Goal: Task Accomplishment & Management: Use online tool/utility

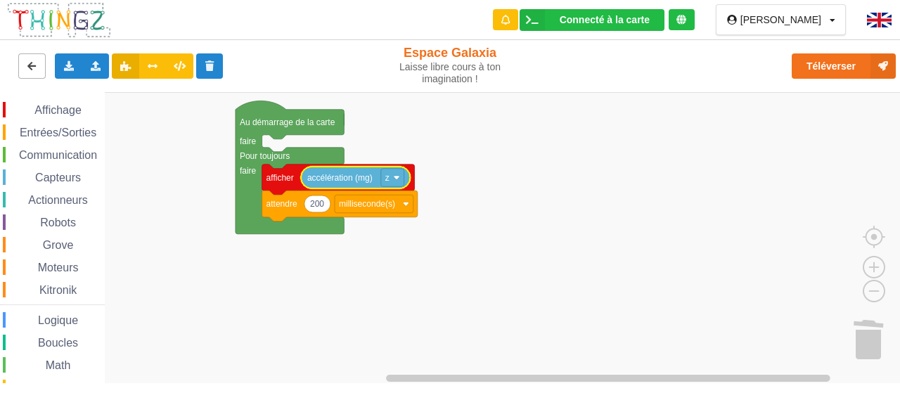
click at [26, 64] on icon at bounding box center [32, 65] width 12 height 8
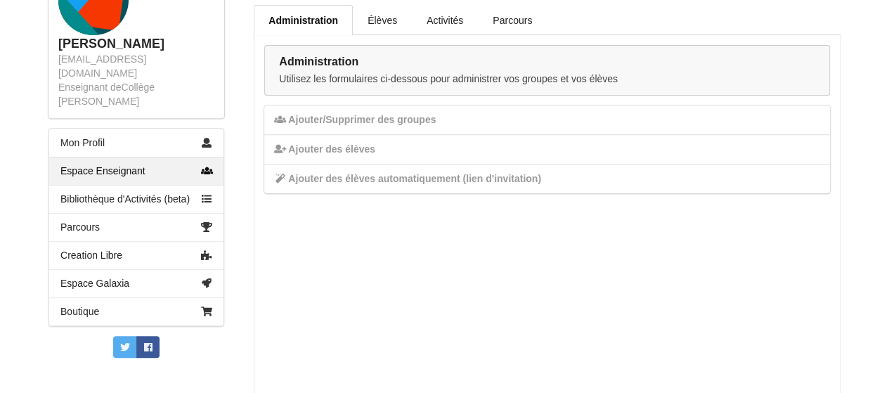
scroll to position [232, 0]
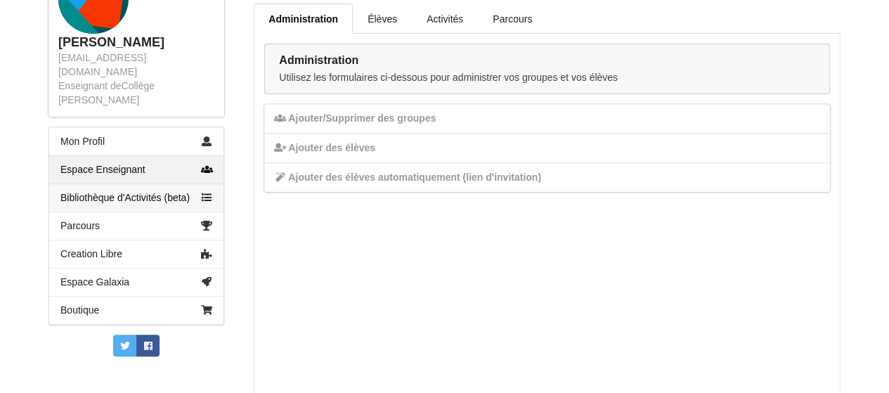
click at [157, 183] on link "Bibliothèque d'Activités (beta)" at bounding box center [136, 197] width 174 height 28
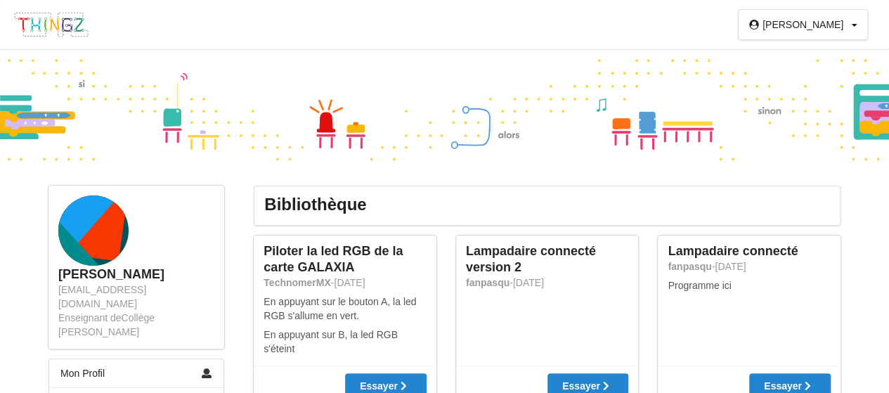
scroll to position [325, 0]
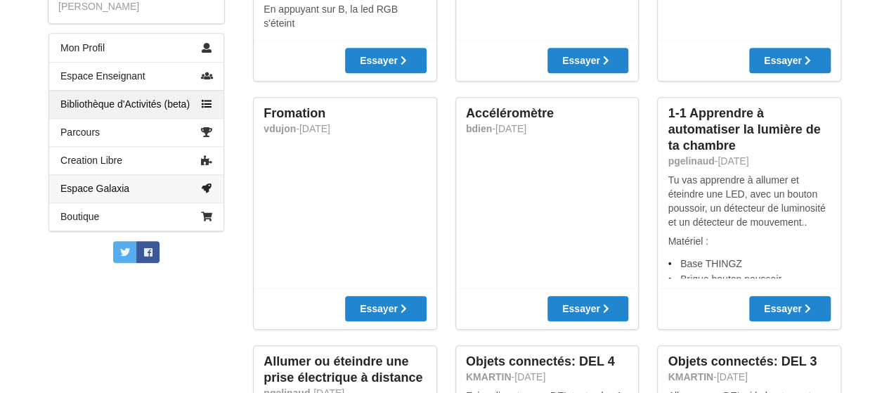
click at [136, 179] on link "Espace Galaxia" at bounding box center [136, 188] width 174 height 28
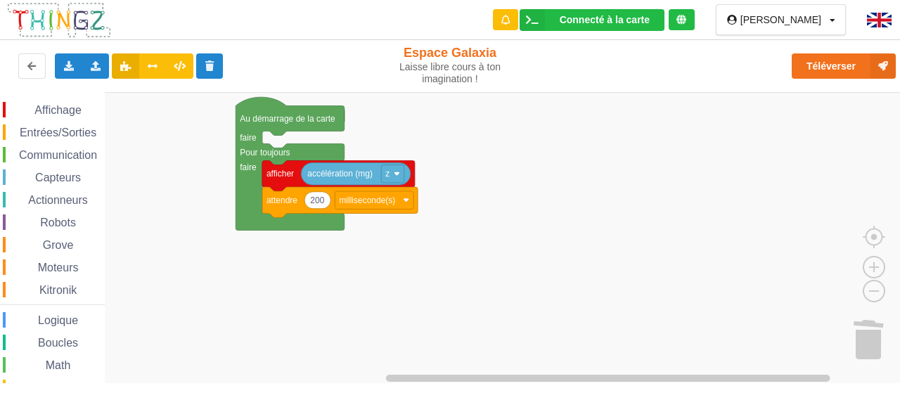
click at [76, 158] on span "Communication" at bounding box center [58, 155] width 82 height 12
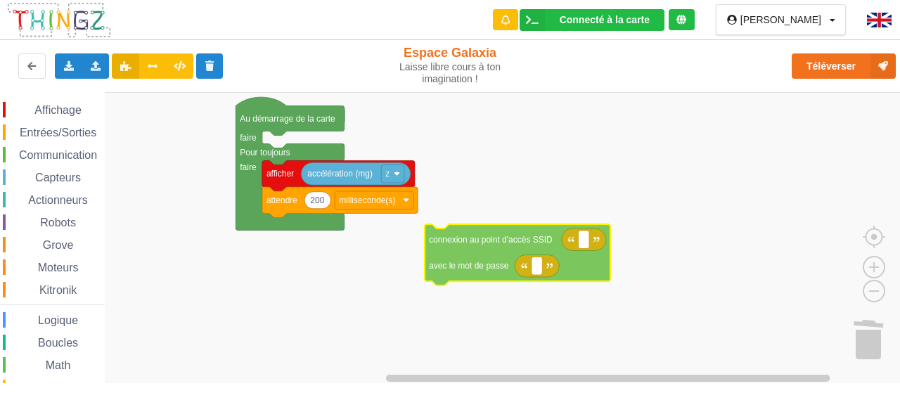
click at [493, 254] on div "Affichage Entrées/Sorties Communication Capteurs Actionneurs Robots Grove Moteu…" at bounding box center [455, 237] width 910 height 291
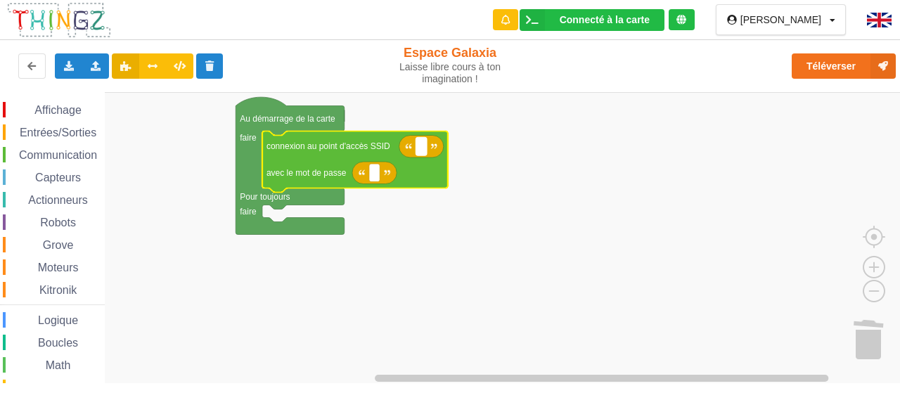
click at [421, 147] on text "Espace de travail de Blocky" at bounding box center [421, 146] width 2 height 10
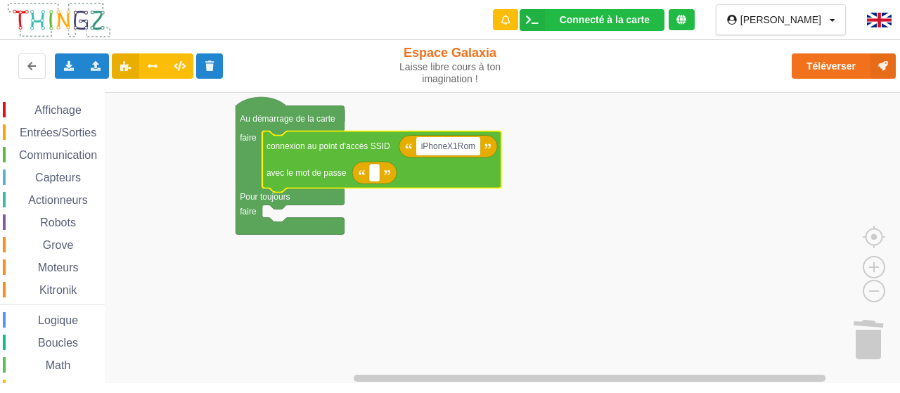
type input "iPhoneX1Rom1"
click at [373, 177] on text "Espace de travail de Blocky" at bounding box center [374, 172] width 2 height 10
type input "azerty"
click at [404, 174] on icon "Espace de travail de Blocky" at bounding box center [385, 173] width 67 height 22
click at [401, 174] on rect "Espace de travail de Blocky" at bounding box center [385, 173] width 33 height 18
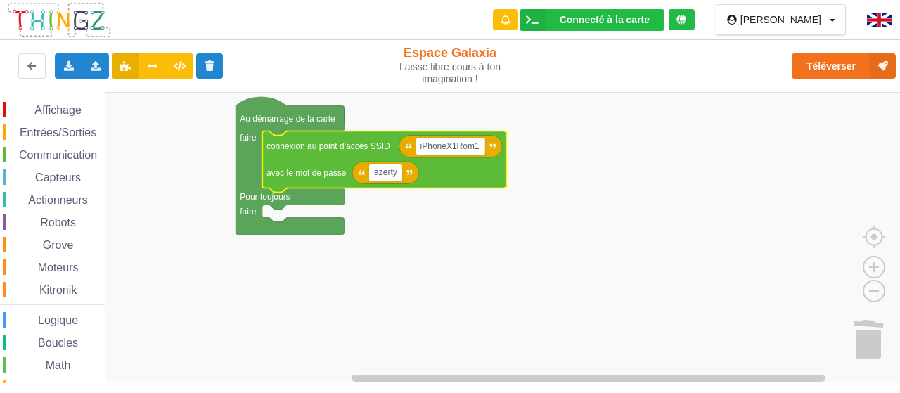
click at [401, 174] on input "azerty" at bounding box center [385, 173] width 33 height 18
click at [401, 174] on input "azertyazerty" at bounding box center [398, 173] width 58 height 18
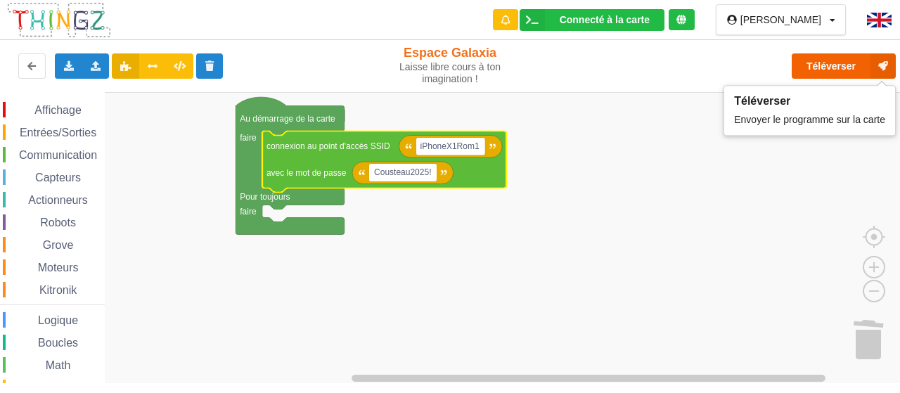
type input "Cousteau2025!"
click at [848, 68] on button "Téléverser" at bounding box center [844, 65] width 104 height 25
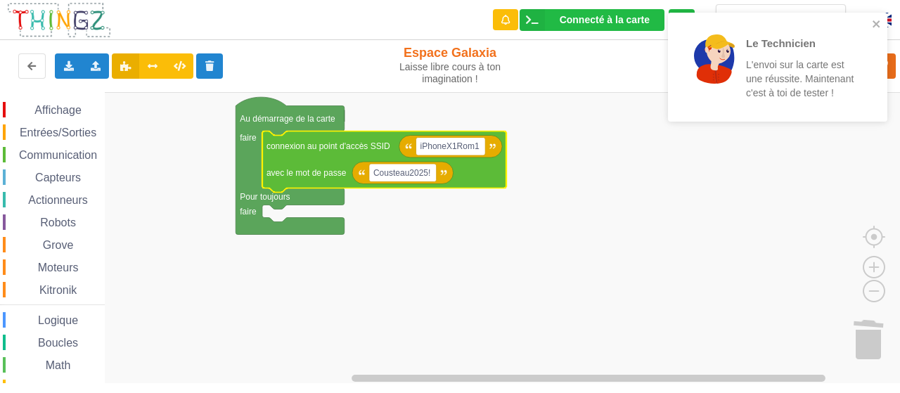
click at [60, 113] on span "Affichage" at bounding box center [57, 110] width 51 height 12
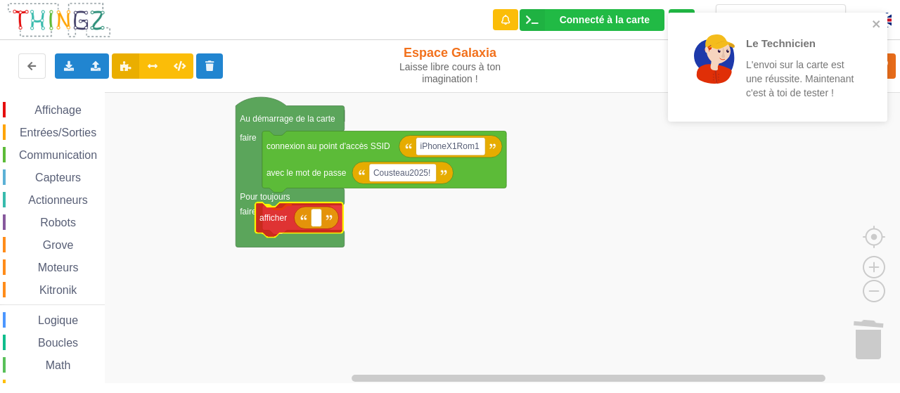
click at [266, 224] on div "Affichage Entrées/Sorties Communication Capteurs Actionneurs Robots Grove Moteu…" at bounding box center [455, 237] width 910 height 291
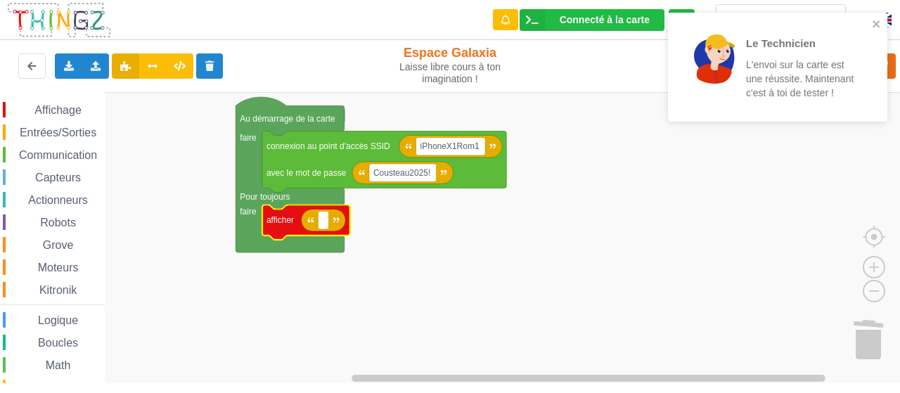
click at [70, 181] on span "Capteurs" at bounding box center [58, 178] width 50 height 12
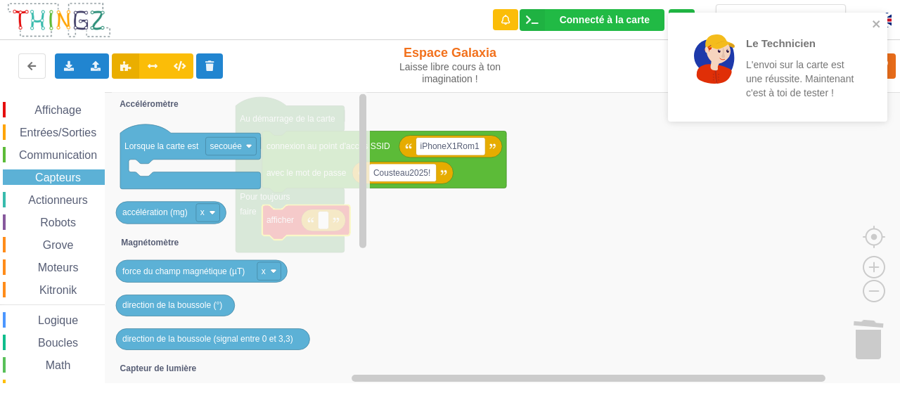
click at [64, 133] on span "Entrées/Sorties" at bounding box center [58, 133] width 81 height 12
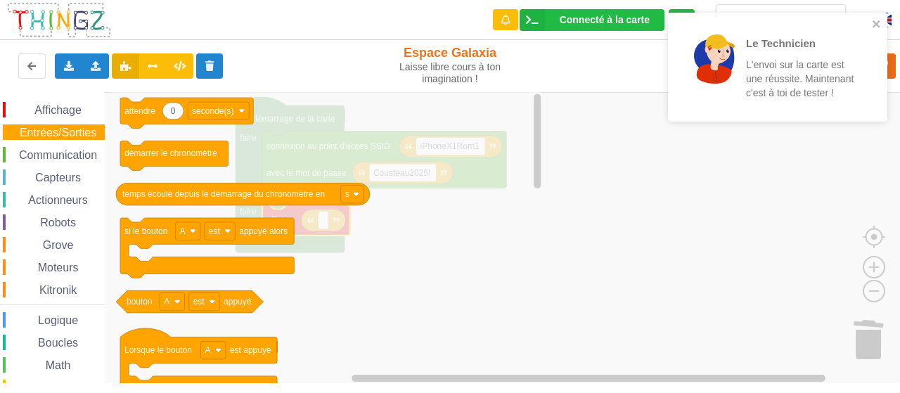
click at [68, 155] on span "Communication" at bounding box center [58, 155] width 82 height 12
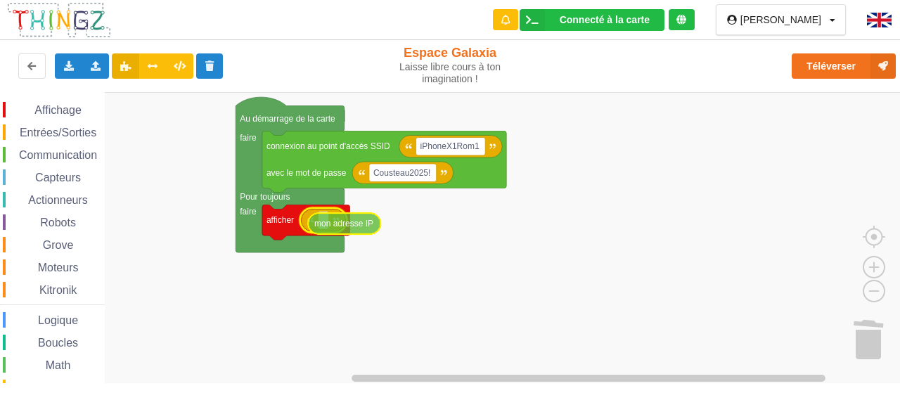
click at [367, 213] on div "Affichage Entrées/Sorties Communication Capteurs Actionneurs Robots Grove Moteu…" at bounding box center [455, 237] width 910 height 291
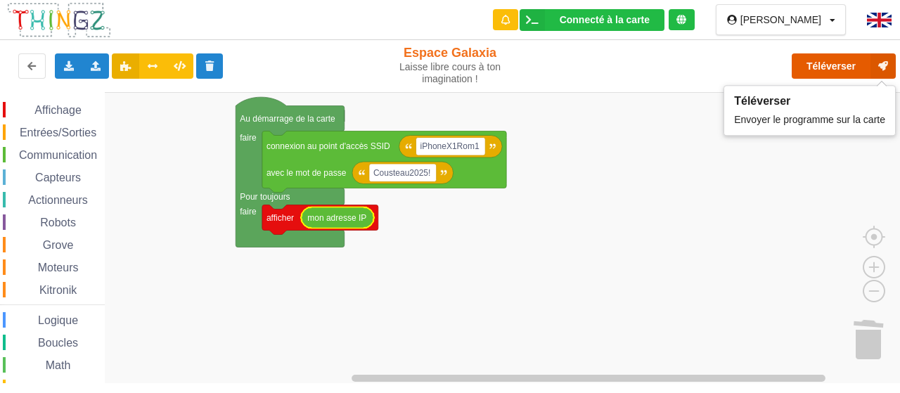
click at [842, 70] on button "Téléverser" at bounding box center [844, 65] width 104 height 25
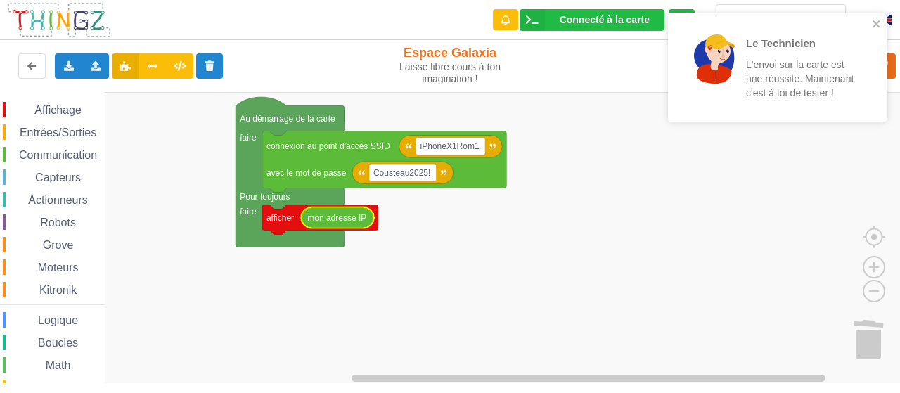
click at [64, 150] on span "Communication" at bounding box center [58, 155] width 82 height 12
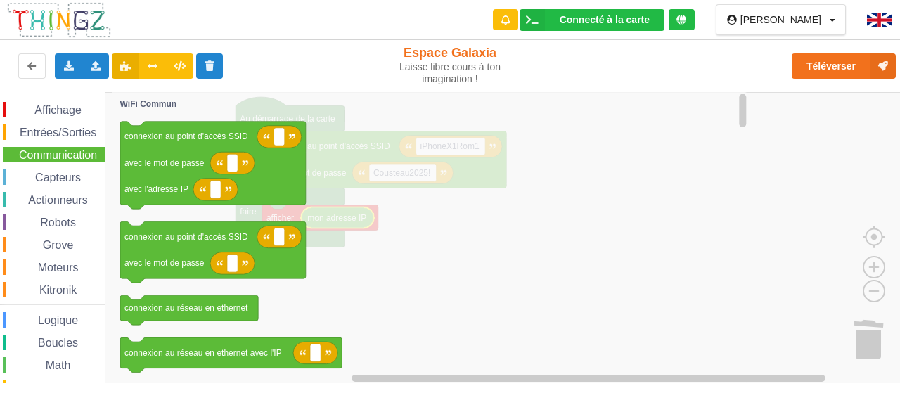
click at [526, 275] on icon "Espace de travail de Blocky" at bounding box center [431, 238] width 638 height 292
click at [631, 280] on icon "Espace de travail de Blocky" at bounding box center [431, 238] width 638 height 292
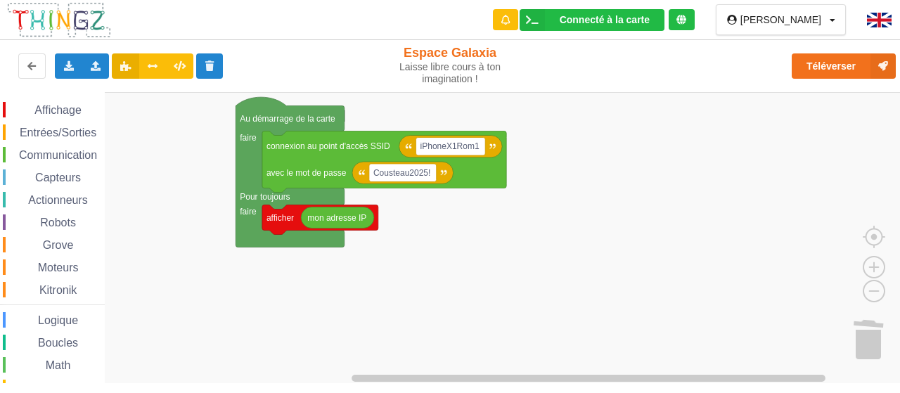
click at [770, 246] on rect "Espace de travail de Blocky" at bounding box center [455, 238] width 910 height 292
click at [72, 106] on span "Affichage" at bounding box center [57, 110] width 51 height 12
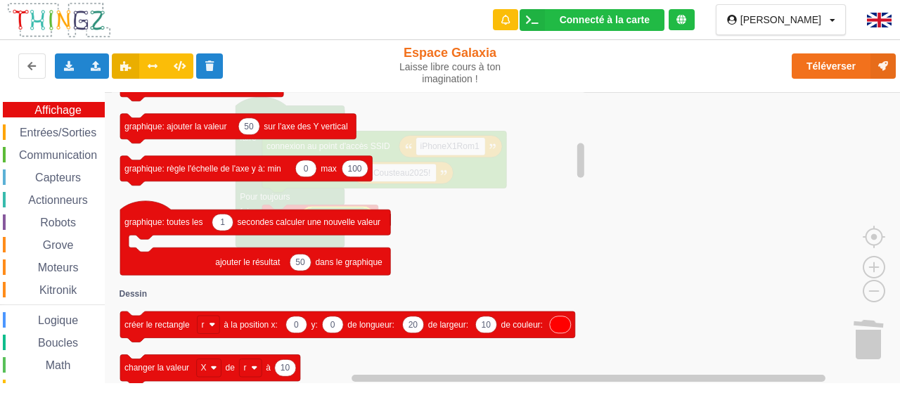
click at [52, 329] on div "Affichage Entrées/Sorties Communication Capteurs Actionneurs Robots Grove Moteu…" at bounding box center [52, 301] width 105 height 399
drag, startPoint x: 52, startPoint y: 329, endPoint x: 62, endPoint y: 317, distance: 15.5
click at [62, 317] on div "Affichage Entrées/Sorties Communication Capteurs Actionneurs Robots Grove Moteu…" at bounding box center [52, 301] width 105 height 399
click at [62, 317] on span "Logique" at bounding box center [58, 320] width 44 height 12
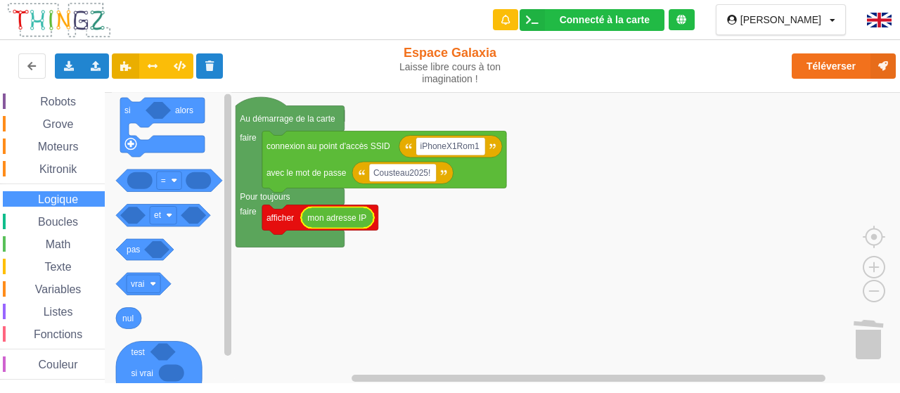
scroll to position [122, 0]
click at [69, 264] on span "Texte" at bounding box center [57, 265] width 31 height 12
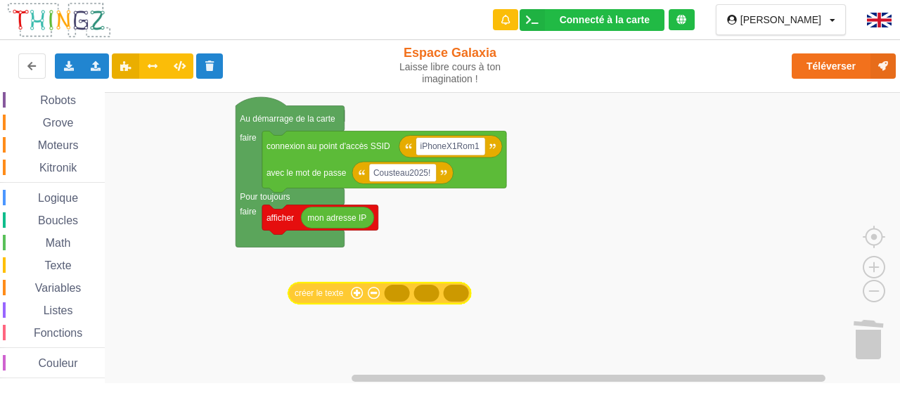
click at [330, 302] on div "Affichage Entrées/Sorties Communication Capteurs Actionneurs Robots Grove Moteu…" at bounding box center [455, 237] width 910 height 291
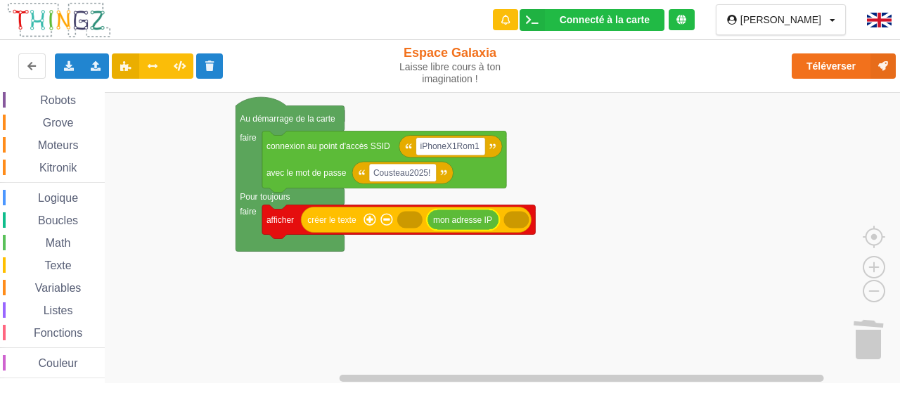
click at [62, 262] on span "Texte" at bounding box center [57, 265] width 31 height 12
click at [404, 221] on div "Affichage Entrées/Sorties Communication Capteurs Actionneurs Robots Grove Moteu…" at bounding box center [455, 237] width 910 height 291
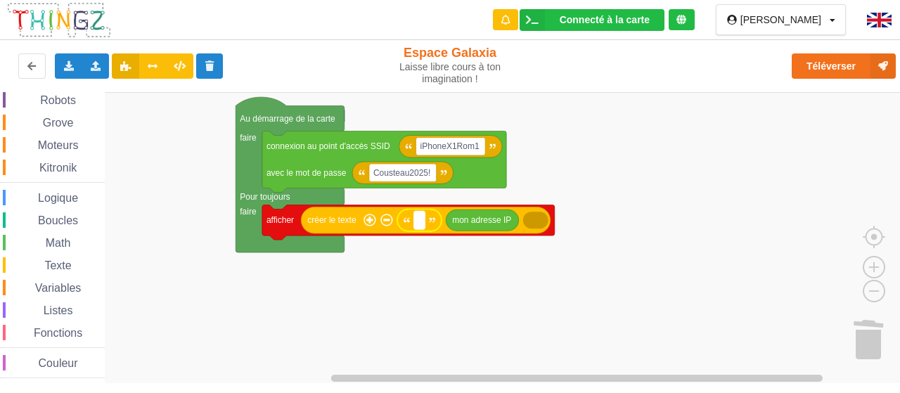
click at [418, 217] on rect "Espace de travail de Blocky" at bounding box center [419, 220] width 11 height 18
type input "m"
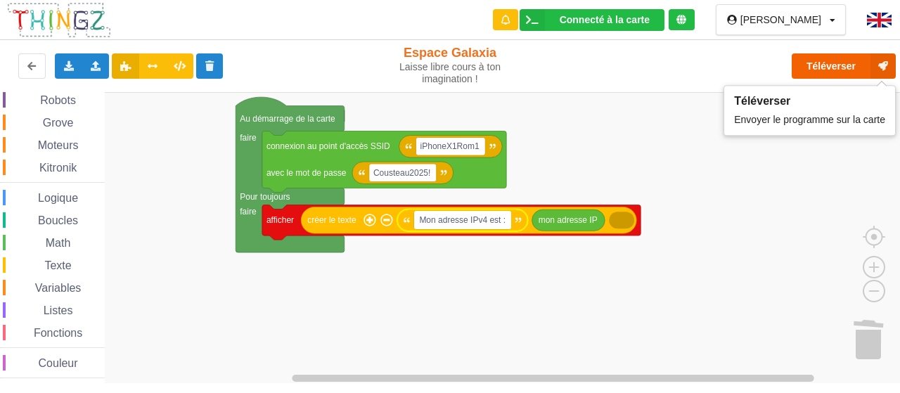
type input "Mon adresse IPv4 est :"
click at [841, 72] on button "Téléverser" at bounding box center [844, 65] width 104 height 25
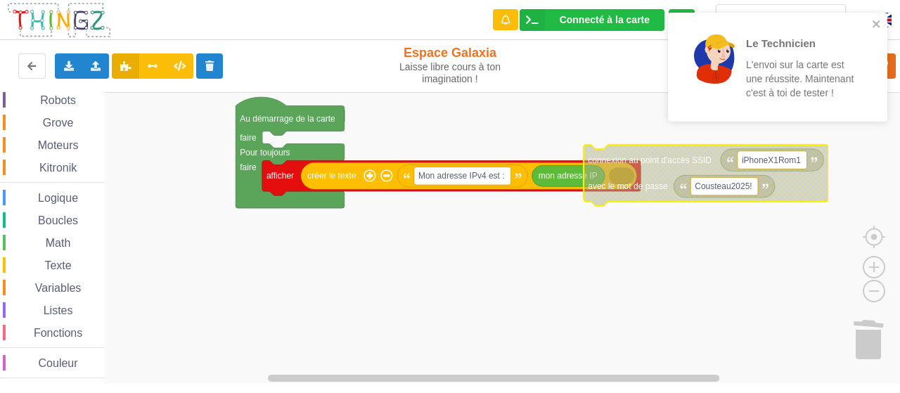
scroll to position [0, 0]
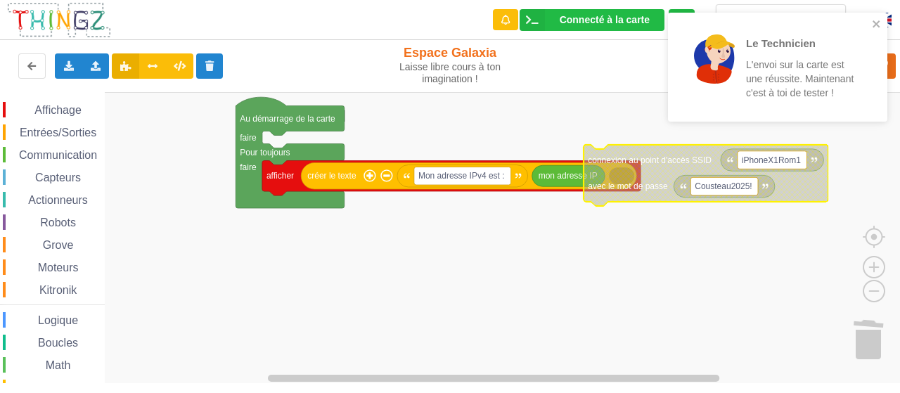
click at [54, 151] on span "Communication" at bounding box center [58, 155] width 82 height 12
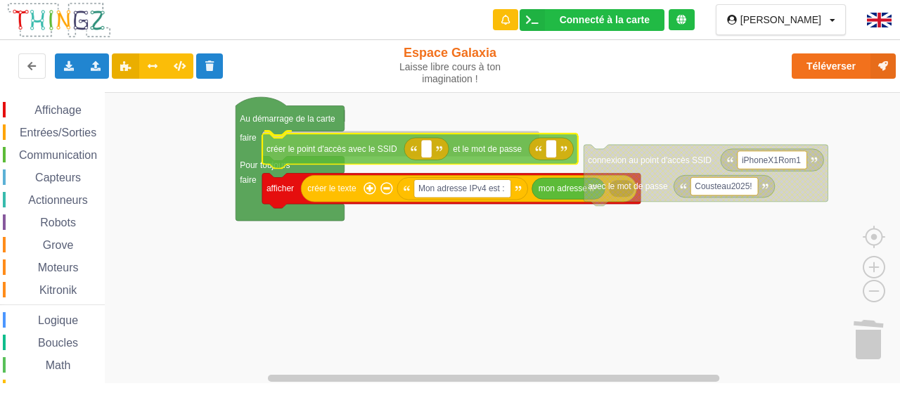
click at [347, 151] on div "Affichage Entrées/Sorties Communication Capteurs Actionneurs Robots Grove Moteu…" at bounding box center [455, 237] width 910 height 291
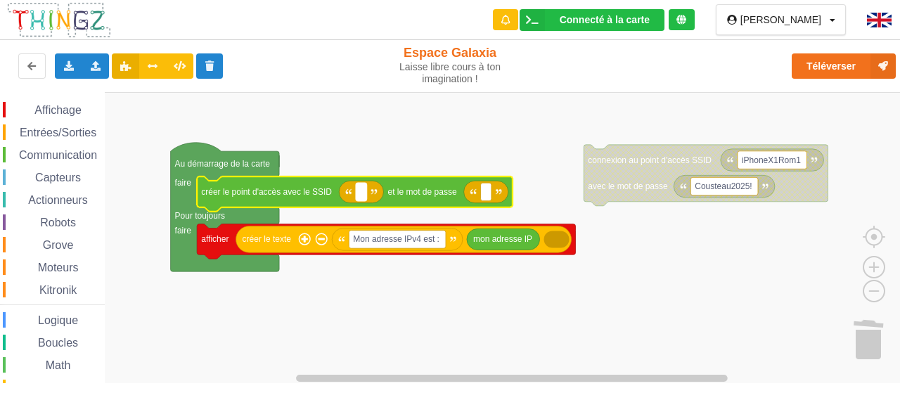
click at [364, 193] on rect "Espace de travail de Blocky" at bounding box center [361, 192] width 11 height 18
type input "T"
type input "technoa5"
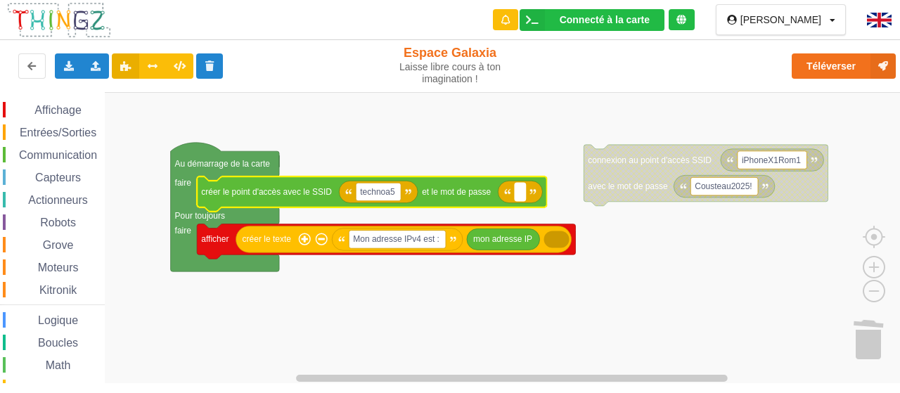
click at [522, 193] on rect "Espace de travail de Blocky" at bounding box center [520, 192] width 11 height 18
type input "12345678"
click at [661, 265] on rect "Espace de travail de Blocky" at bounding box center [455, 238] width 910 height 292
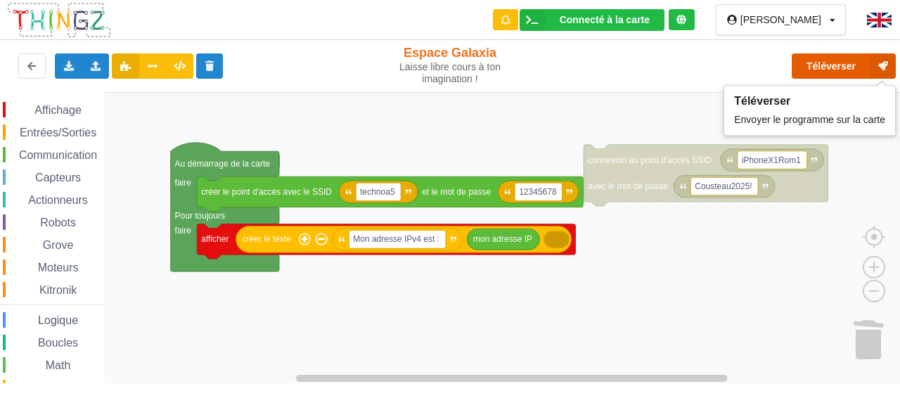
click at [822, 66] on button "Téléverser" at bounding box center [844, 65] width 104 height 25
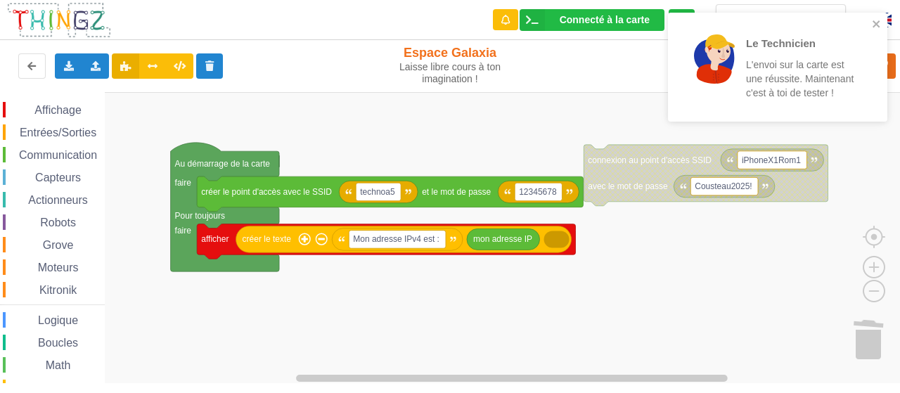
scroll to position [122, 0]
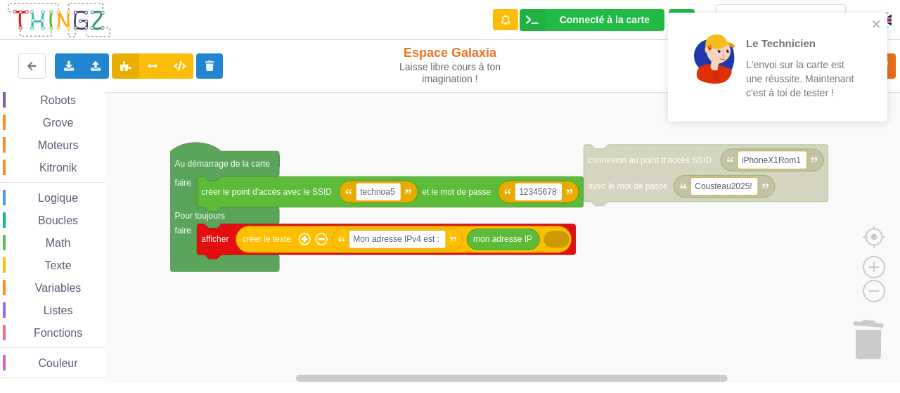
click at [58, 290] on span "Variables" at bounding box center [58, 288] width 51 height 12
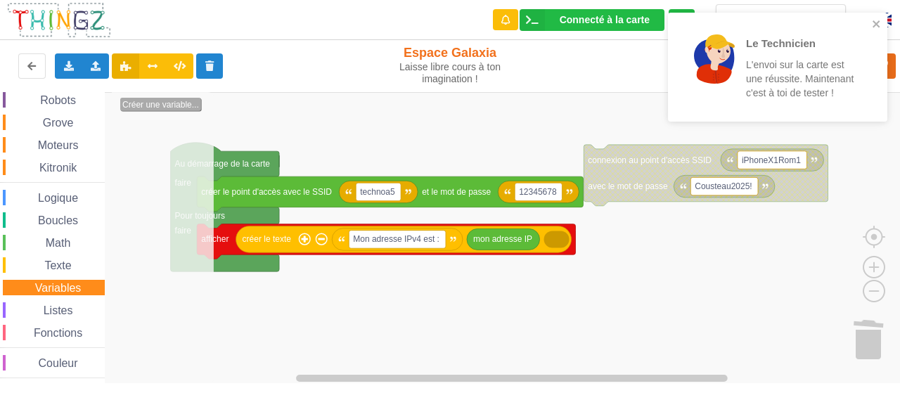
click at [162, 102] on text "Créer une variable..." at bounding box center [160, 105] width 77 height 10
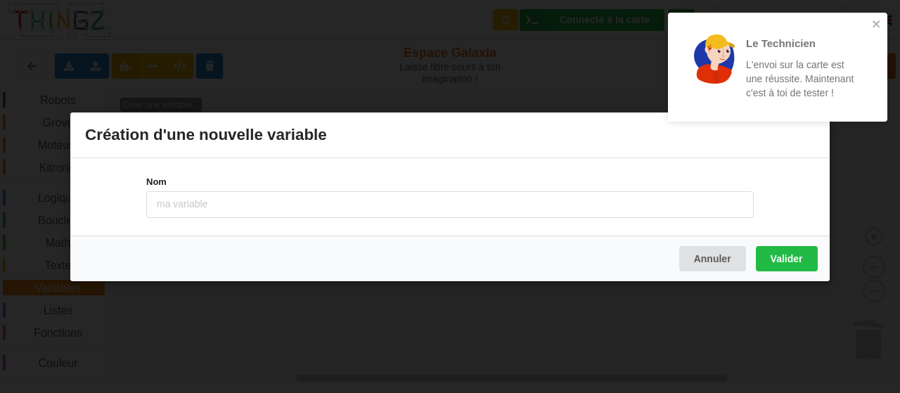
type input "a"
type input "ipv4"
click at [786, 269] on button "Valider" at bounding box center [787, 257] width 62 height 25
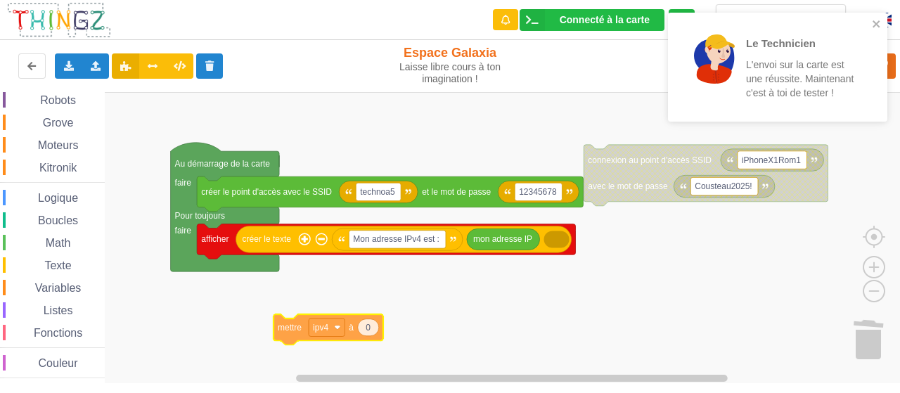
click at [298, 324] on div "Affichage Entrées/Sorties Communication Capteurs Actionneurs Robots Grove Moteu…" at bounding box center [455, 237] width 910 height 291
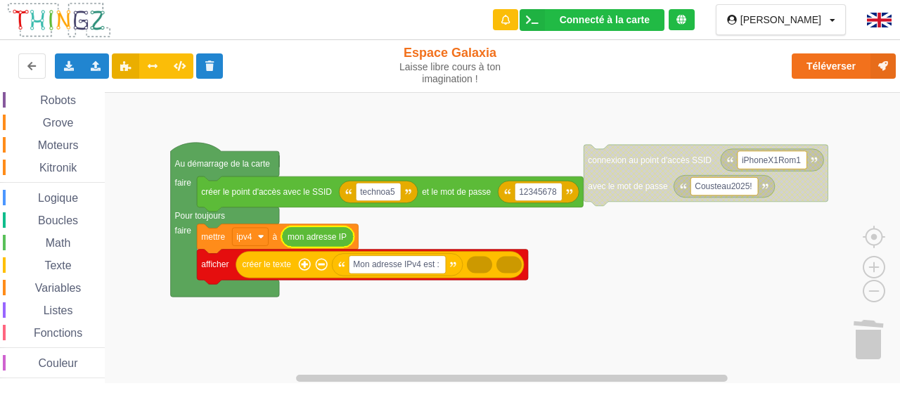
click at [63, 284] on span "Variables" at bounding box center [58, 288] width 51 height 12
click at [485, 266] on div "Affichage Entrées/Sorties Communication Capteurs Actionneurs Robots Grove Moteu…" at bounding box center [455, 237] width 910 height 291
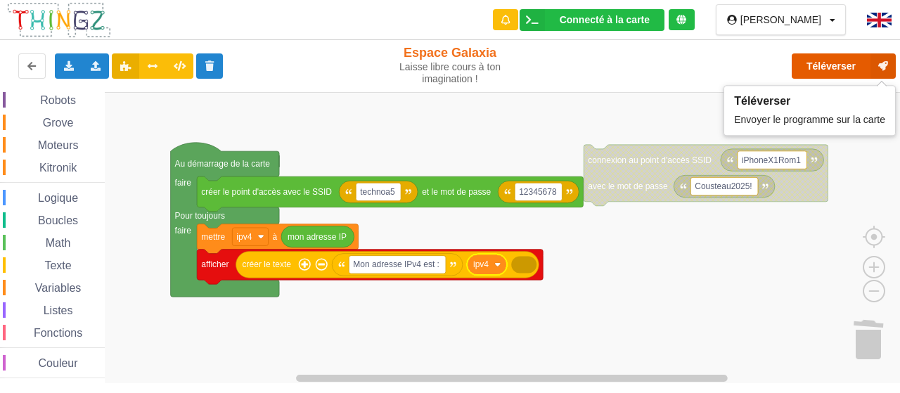
click at [827, 71] on button "Téléverser" at bounding box center [844, 65] width 104 height 25
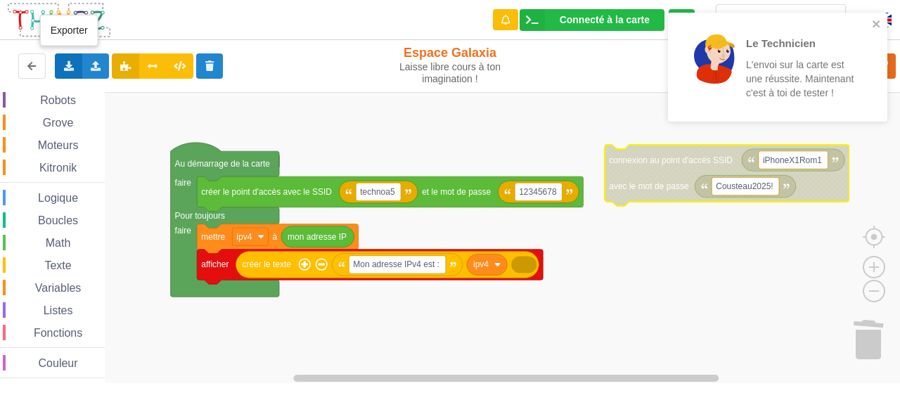
click at [65, 65] on icon at bounding box center [69, 65] width 12 height 8
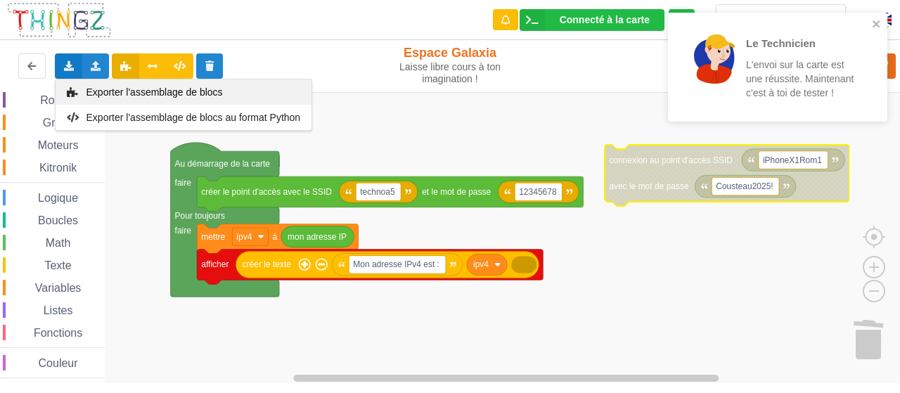
click at [98, 90] on span "Exporter l'assemblage de blocs" at bounding box center [154, 91] width 136 height 11
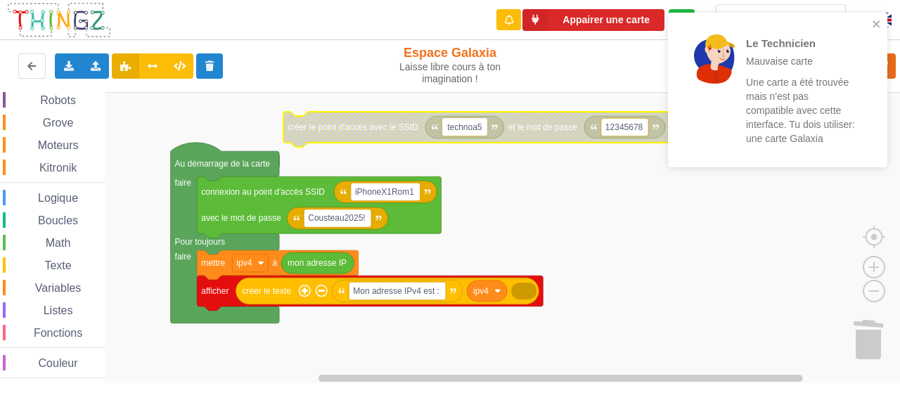
click at [464, 126] on input "technoa5" at bounding box center [464, 127] width 45 height 18
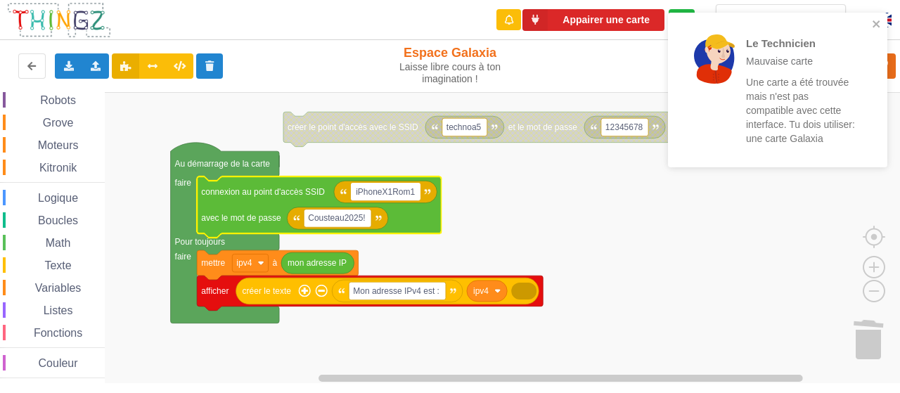
click at [373, 195] on input "iPhoneX1Rom1" at bounding box center [386, 192] width 70 height 18
type input "technoa5"
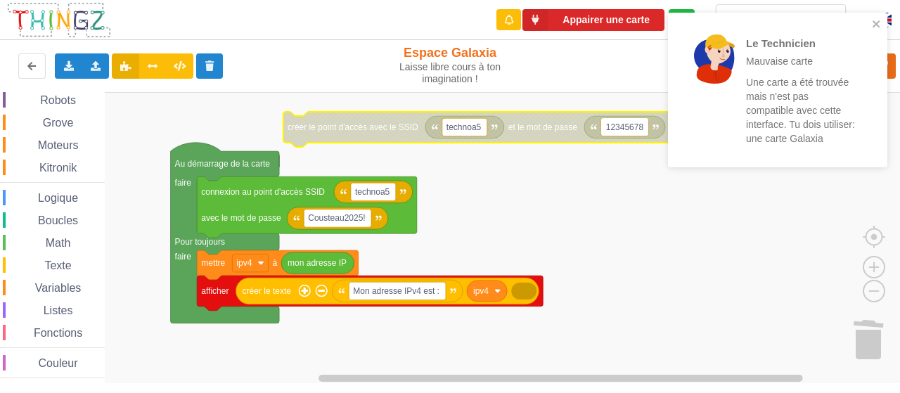
click at [621, 131] on input "12345678" at bounding box center [624, 127] width 47 height 18
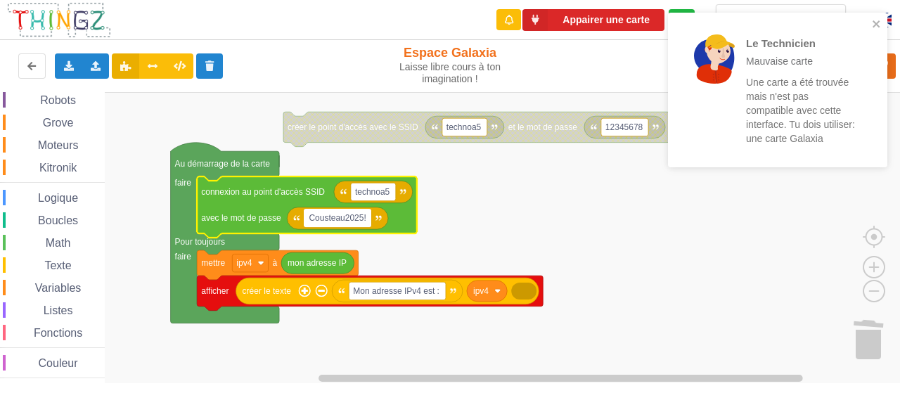
click at [341, 219] on input "Cousteau2025!" at bounding box center [337, 218] width 67 height 18
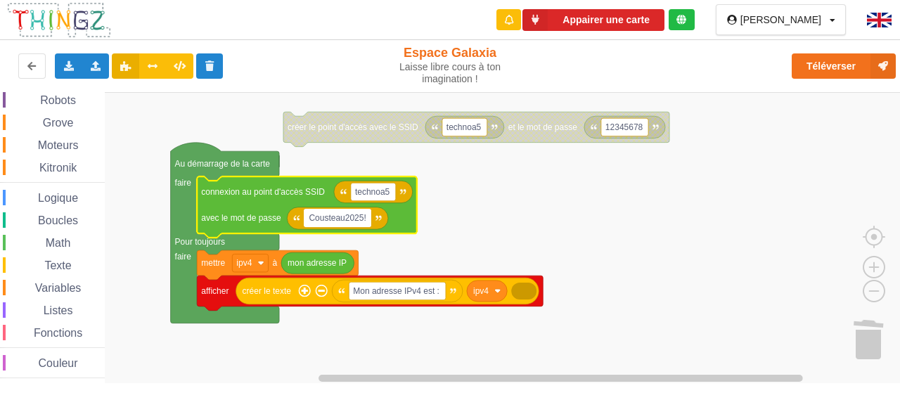
type input "12345678"
click at [586, 227] on rect "Espace de travail de Blocky" at bounding box center [455, 238] width 910 height 292
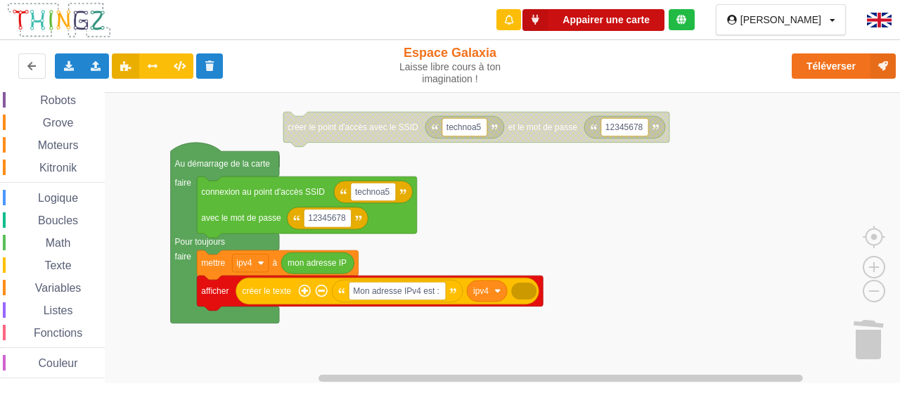
click at [663, 26] on button "Appairer une carte" at bounding box center [593, 20] width 142 height 22
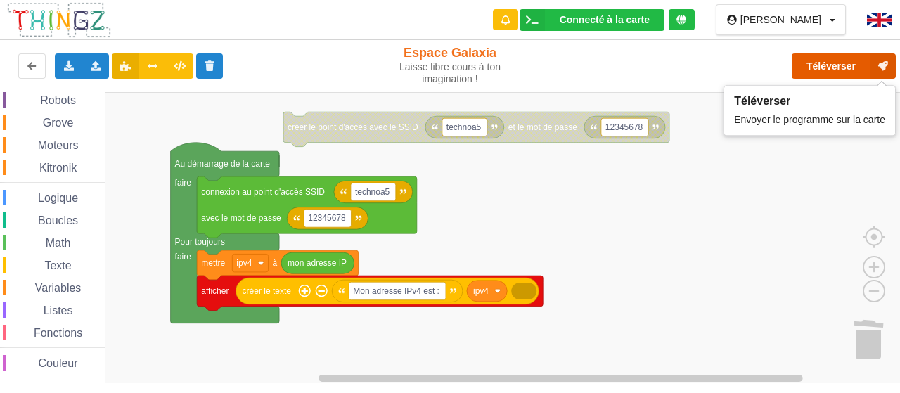
click at [838, 56] on button "Téléverser" at bounding box center [844, 65] width 104 height 25
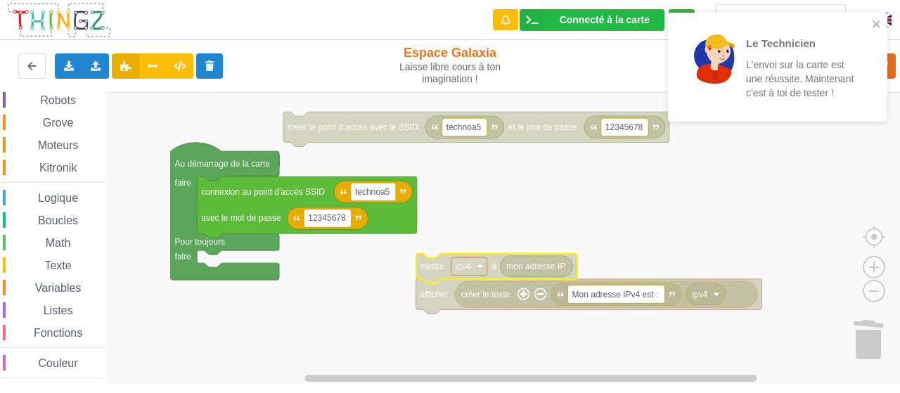
click at [886, 78] on div "Le Technicien L'envoi sur la carte est une réussite. Maintenant c'est à toi de …" at bounding box center [777, 67] width 219 height 109
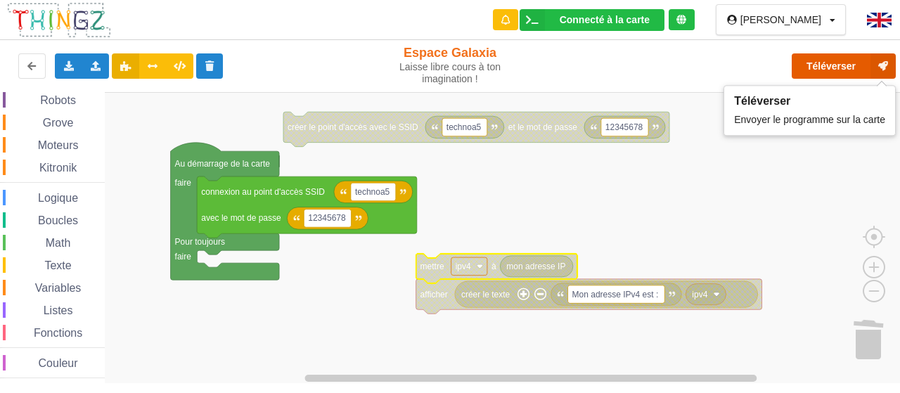
click at [861, 58] on button "Téléverser" at bounding box center [844, 65] width 104 height 25
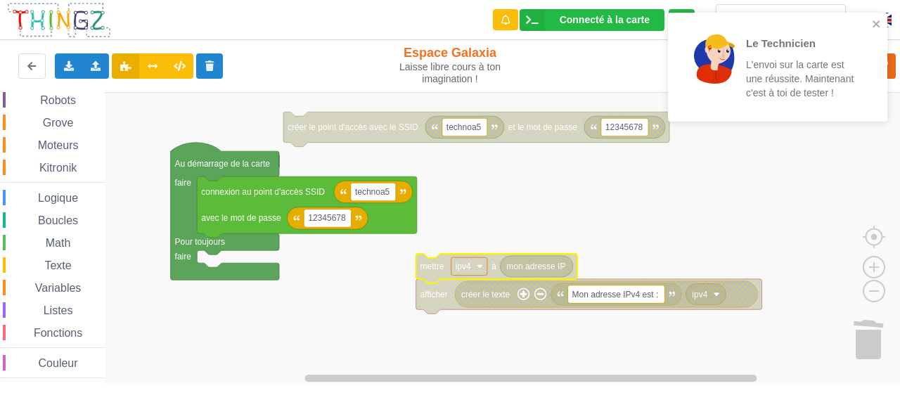
click at [64, 200] on span "Logique" at bounding box center [58, 198] width 44 height 12
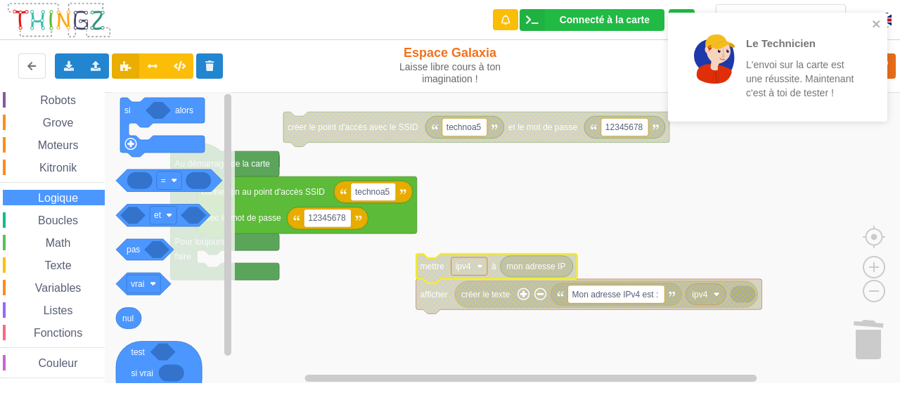
click at [66, 218] on span "Boucles" at bounding box center [58, 220] width 44 height 12
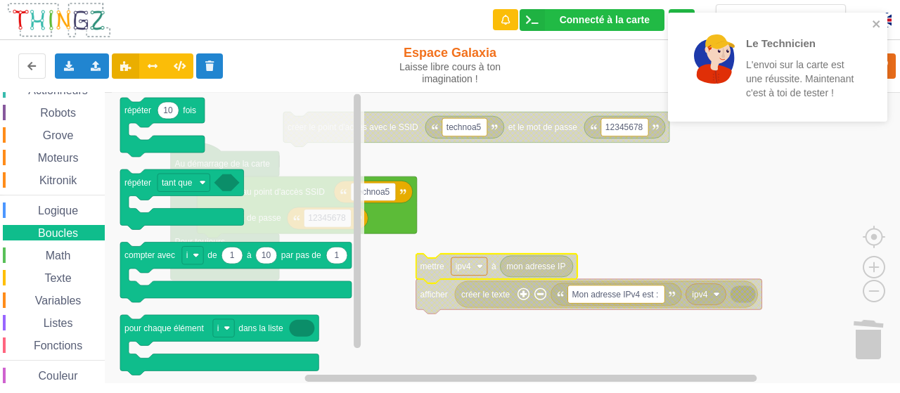
scroll to position [111, 0]
click at [67, 209] on span "Logique" at bounding box center [58, 209] width 44 height 12
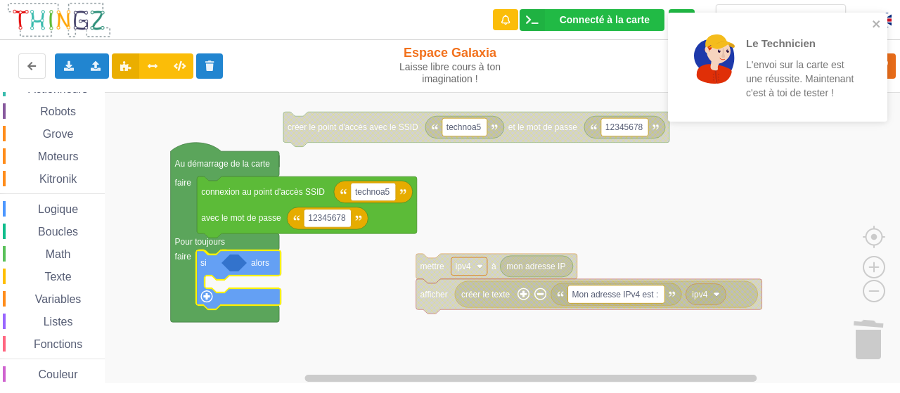
click at [212, 255] on div "Affichage Entrées/Sorties Communication Capteurs Actionneurs Robots Grove Moteu…" at bounding box center [455, 237] width 910 height 291
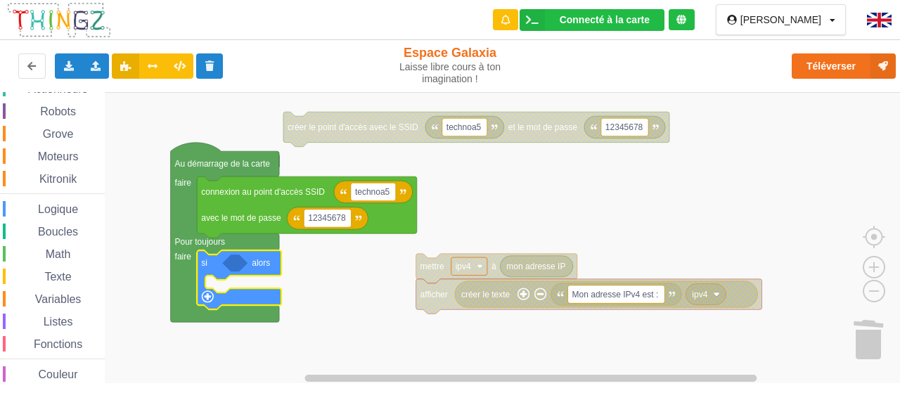
click at [61, 275] on span "Texte" at bounding box center [57, 277] width 31 height 12
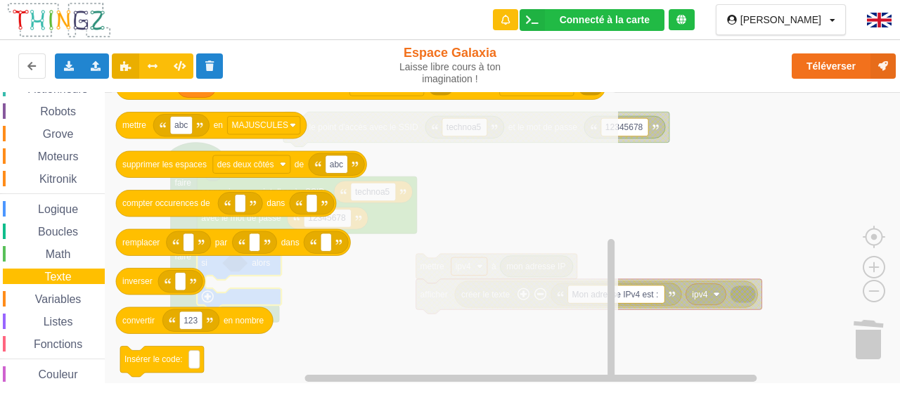
scroll to position [0, 0]
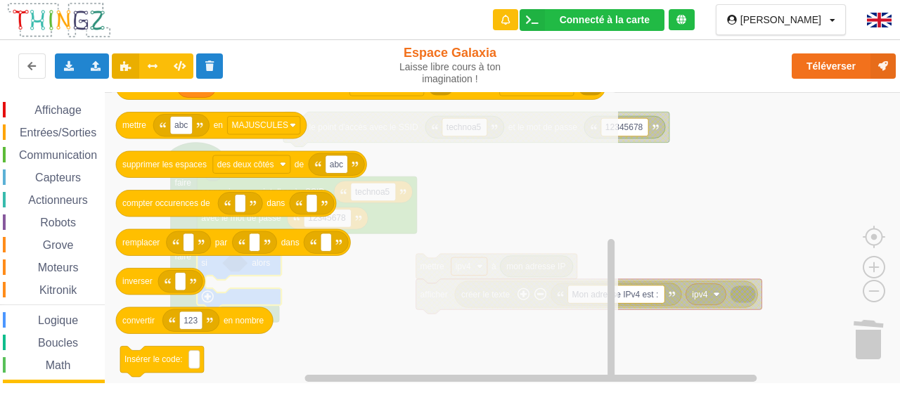
click at [44, 160] on span "Communication" at bounding box center [58, 155] width 82 height 12
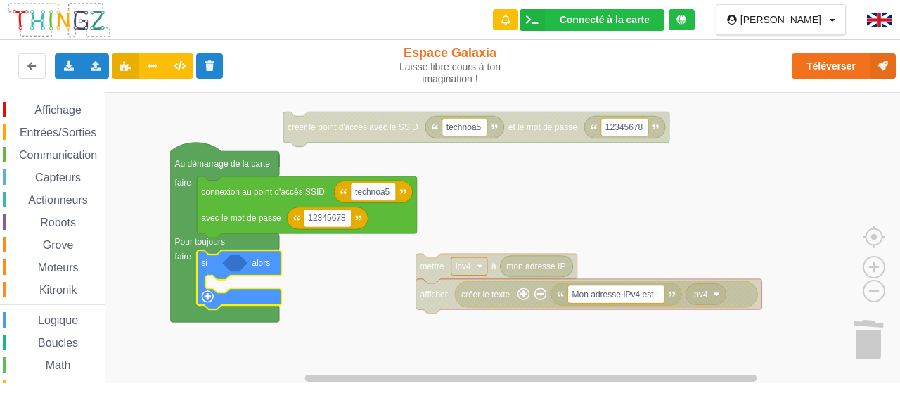
click at [783, 196] on rect "Espace de travail de Blocky" at bounding box center [455, 238] width 910 height 292
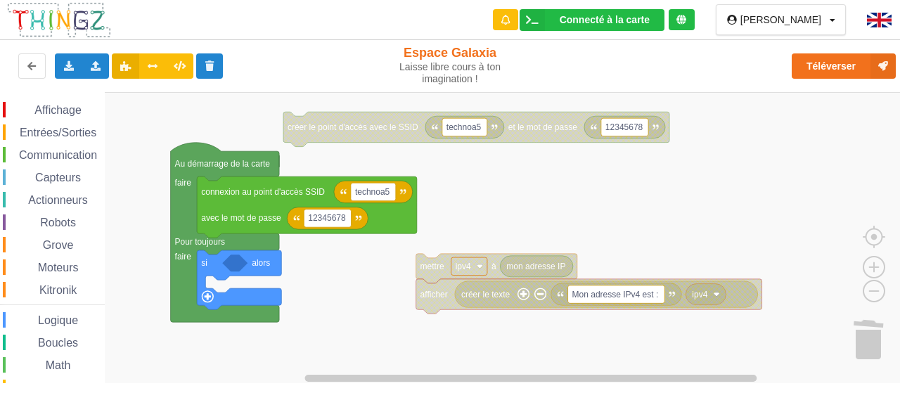
click at [67, 152] on span "Communication" at bounding box center [58, 155] width 82 height 12
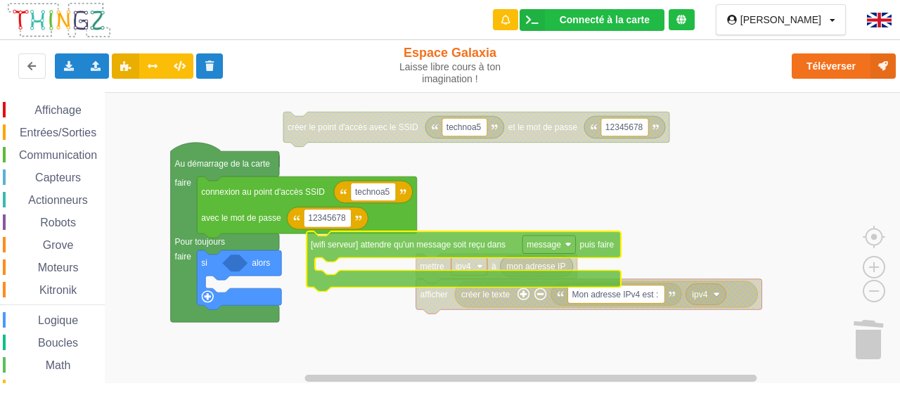
click at [449, 249] on div "Affichage Entrées/Sorties Communication Capteurs Actionneurs Robots Grove Moteu…" at bounding box center [455, 237] width 910 height 291
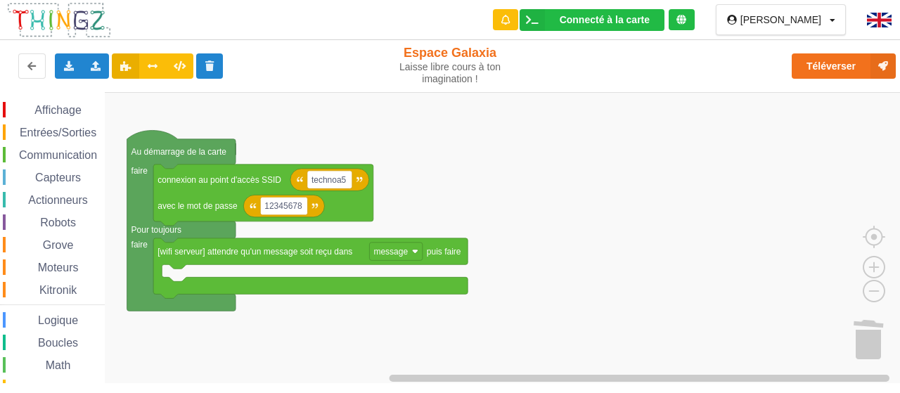
click at [60, 316] on span "Logique" at bounding box center [58, 320] width 44 height 12
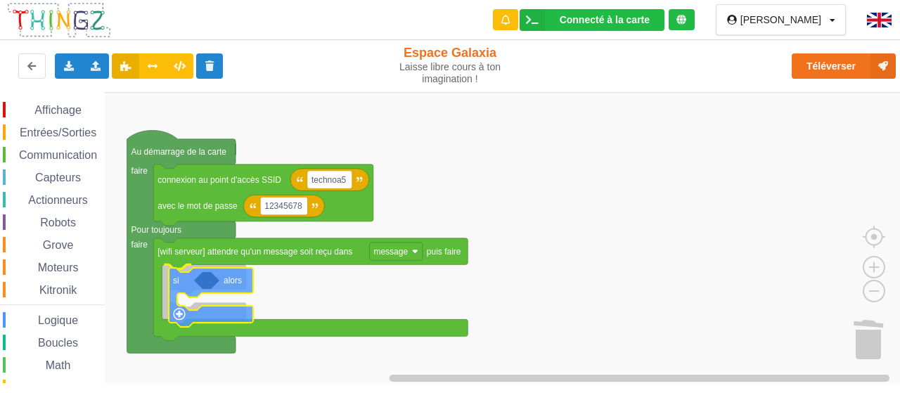
click at [176, 289] on div "Affichage Entrées/Sorties Communication Capteurs Actionneurs Robots Grove Moteu…" at bounding box center [455, 237] width 910 height 291
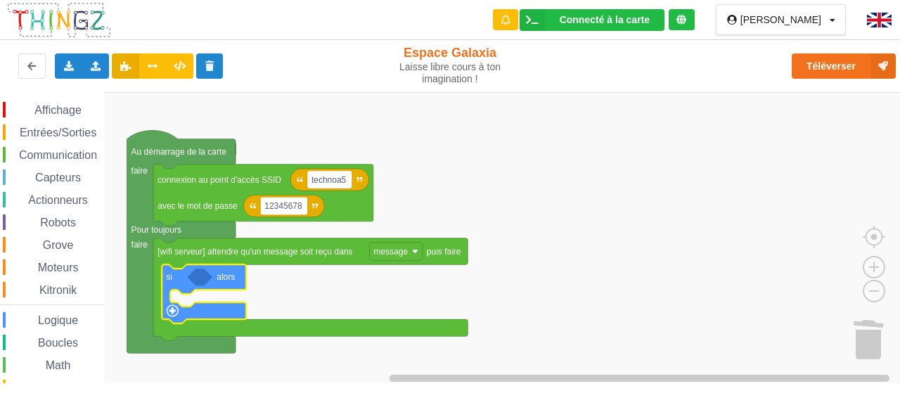
scroll to position [122, 0]
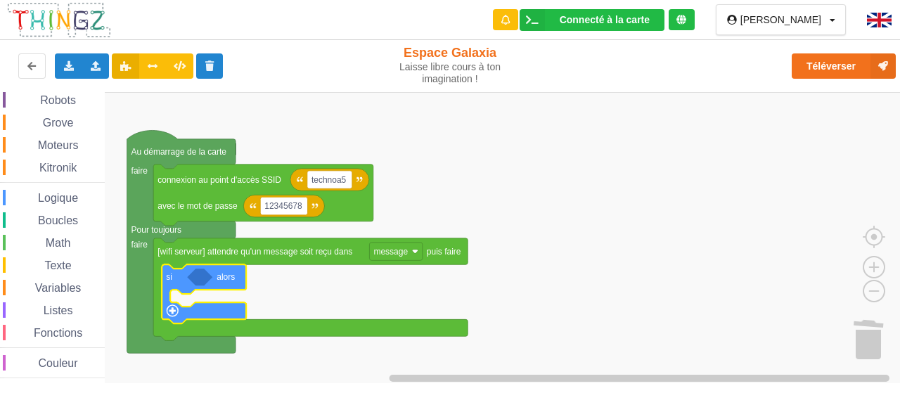
click at [62, 284] on span "Variables" at bounding box center [58, 288] width 51 height 12
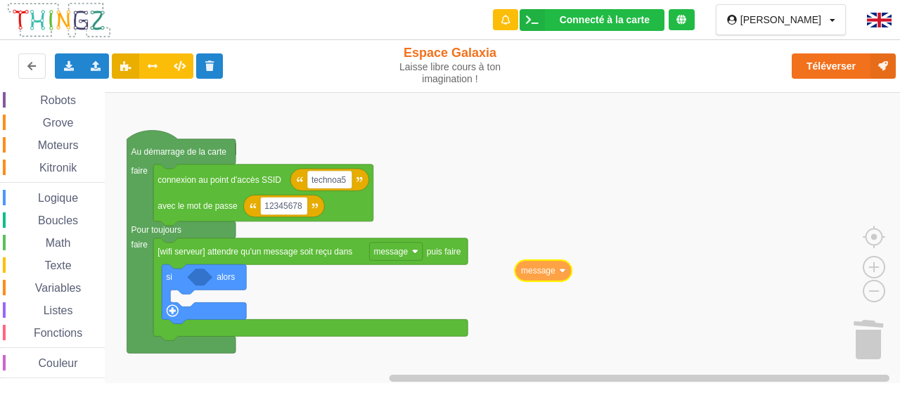
click at [556, 273] on div "Affichage Entrées/Sorties Communication Capteurs Actionneurs Robots Grove Moteu…" at bounding box center [455, 237] width 910 height 291
click at [58, 269] on span "Texte" at bounding box center [57, 265] width 31 height 12
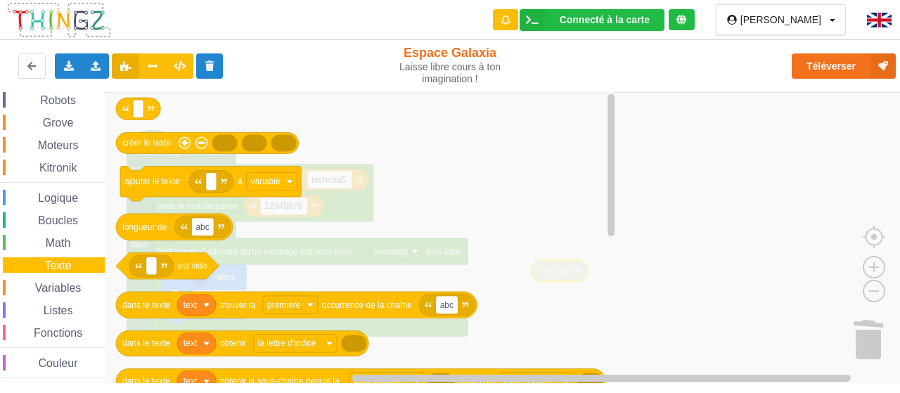
click at [65, 242] on span "Math" at bounding box center [59, 243] width 30 height 12
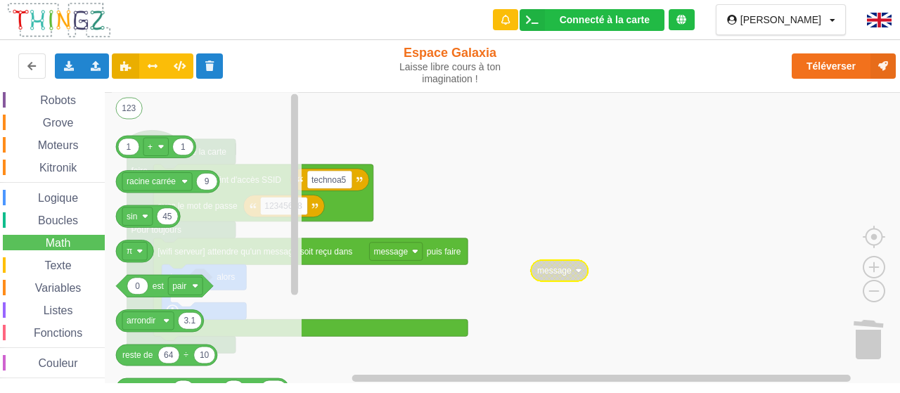
click at [53, 195] on span "Logique" at bounding box center [58, 198] width 44 height 12
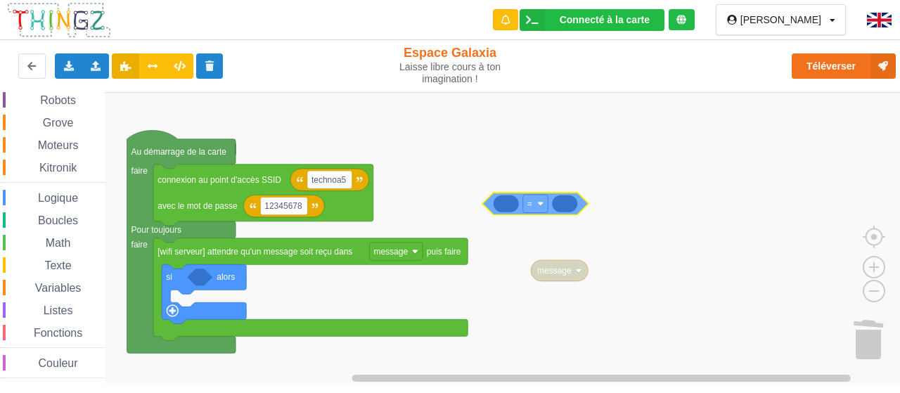
click at [508, 207] on div "Affichage Entrées/Sorties Communication Capteurs Actionneurs Robots Grove Moteu…" at bounding box center [455, 237] width 910 height 291
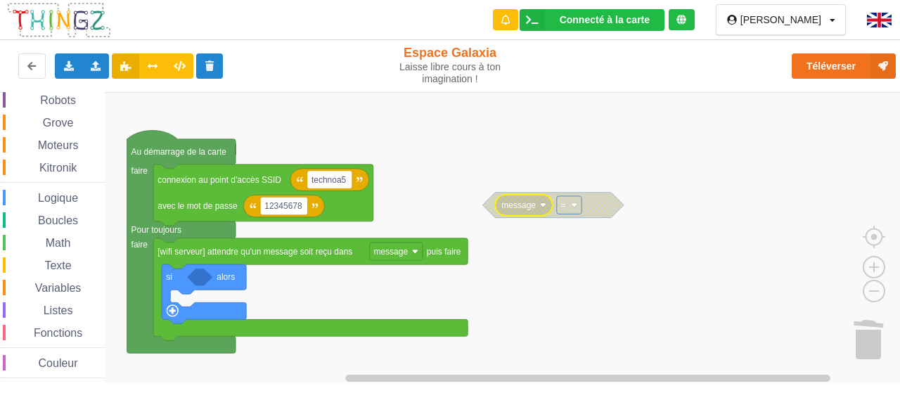
click at [526, 213] on icon "Espace de travail de Blocky" at bounding box center [523, 204] width 57 height 21
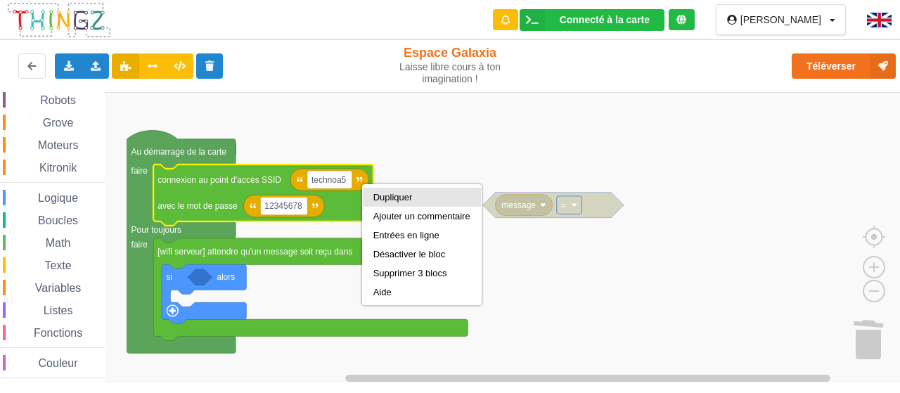
click at [381, 201] on div "Dupliquer" at bounding box center [421, 197] width 97 height 11
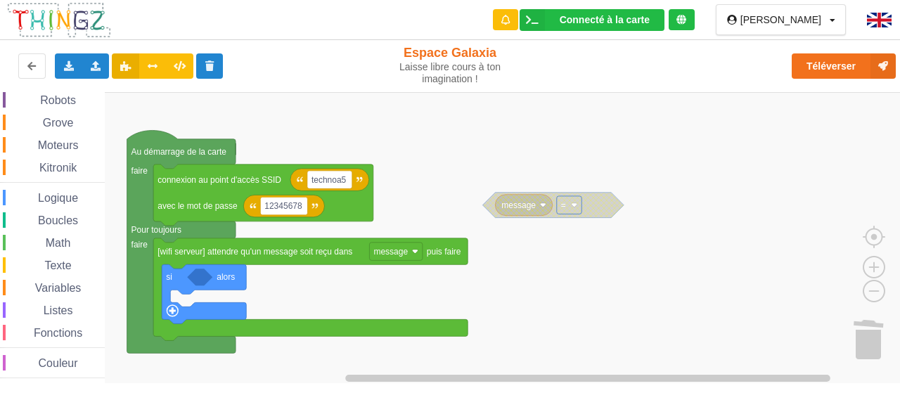
click at [60, 264] on span "Texte" at bounding box center [57, 265] width 31 height 12
click at [595, 213] on div "Affichage Entrées/Sorties Communication Capteurs Actionneurs Robots Grove Moteu…" at bounding box center [455, 237] width 910 height 291
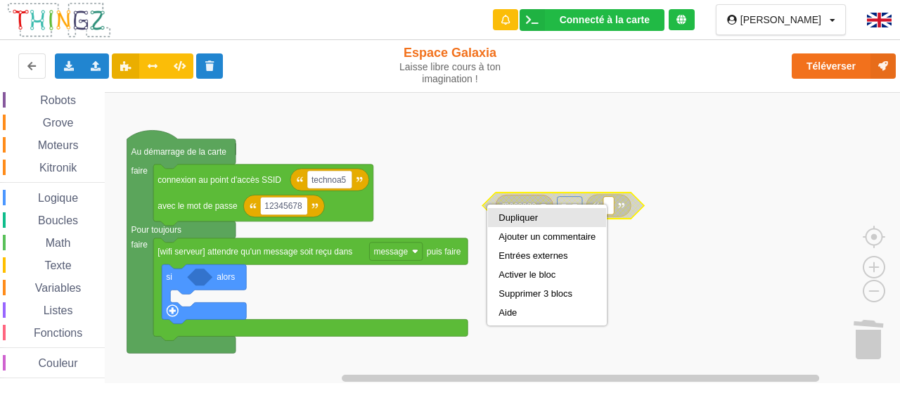
click at [501, 224] on div "Dupliquer" at bounding box center [547, 217] width 118 height 19
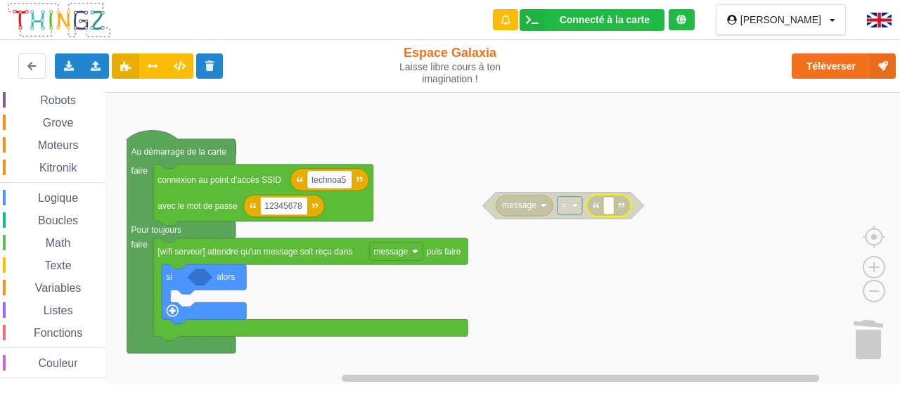
click at [609, 203] on text "Espace de travail de Blocky" at bounding box center [608, 205] width 2 height 10
type input "on"
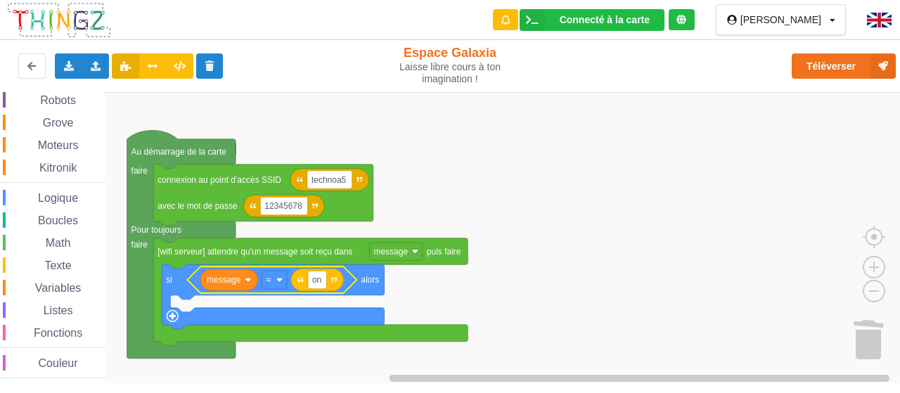
scroll to position [0, 0]
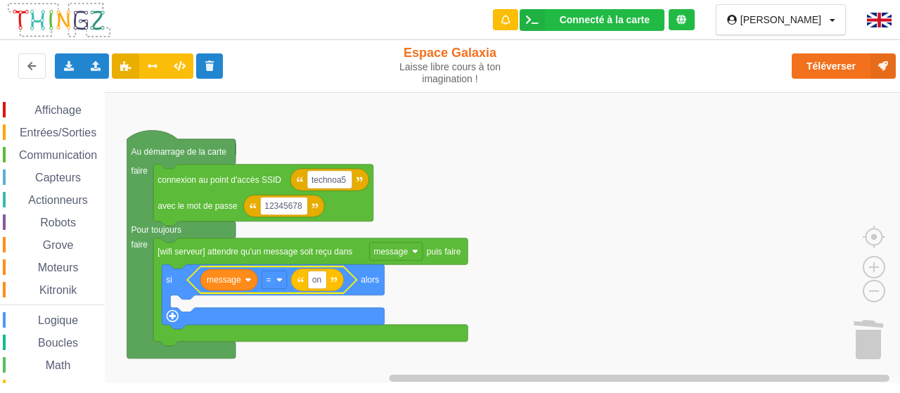
click at [65, 138] on span "Entrées/Sorties" at bounding box center [58, 133] width 81 height 12
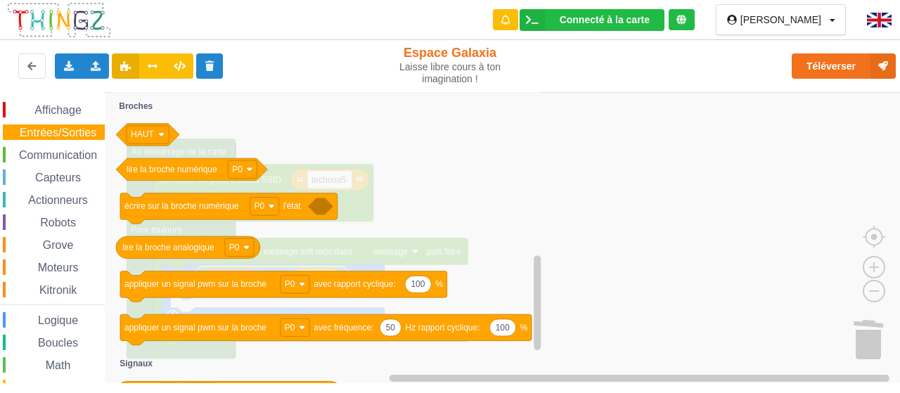
click at [67, 198] on span "Actionneurs" at bounding box center [58, 200] width 64 height 12
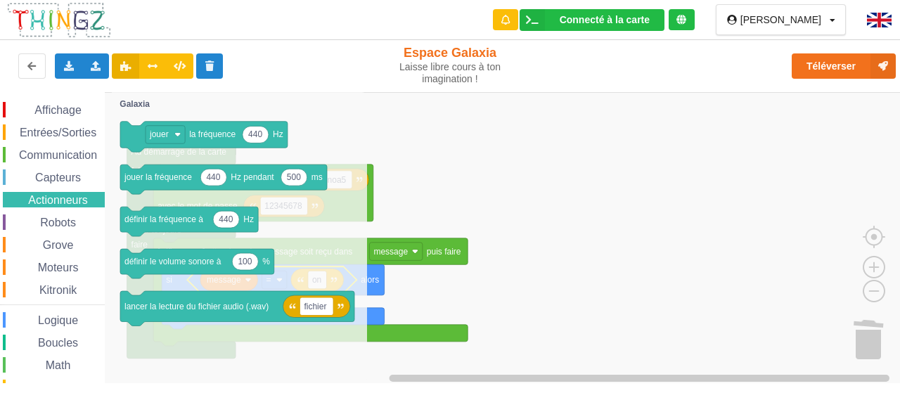
click at [58, 110] on span "Affichage" at bounding box center [57, 110] width 51 height 12
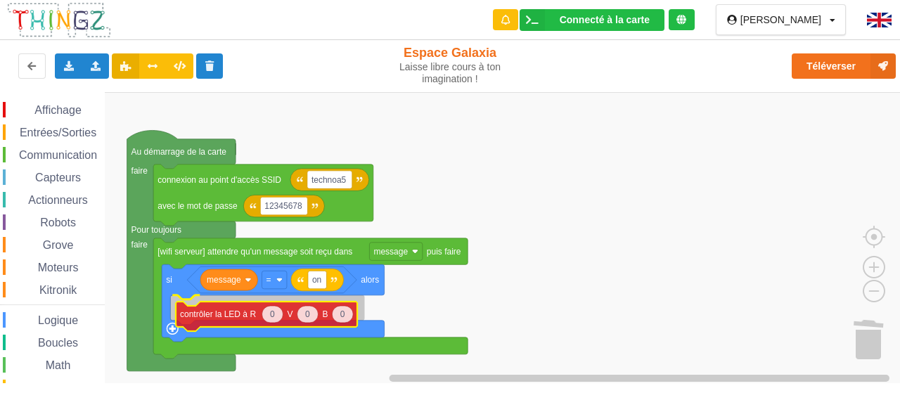
click at [222, 318] on div "Affichage Entrées/Sorties Communication Capteurs Actionneurs Robots Grove Moteu…" at bounding box center [455, 237] width 910 height 291
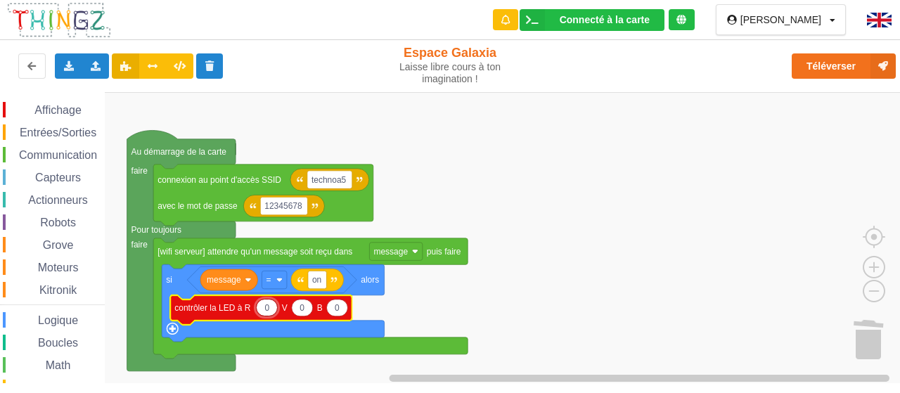
click at [271, 309] on input "0" at bounding box center [267, 308] width 22 height 18
type input "255"
click at [529, 282] on rect "Espace de travail de Blocky" at bounding box center [455, 238] width 910 height 292
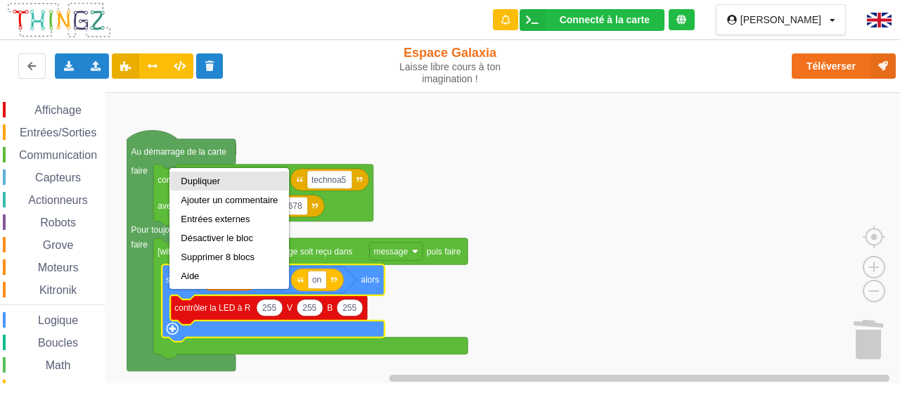
click at [207, 179] on div "Dupliquer" at bounding box center [229, 181] width 97 height 11
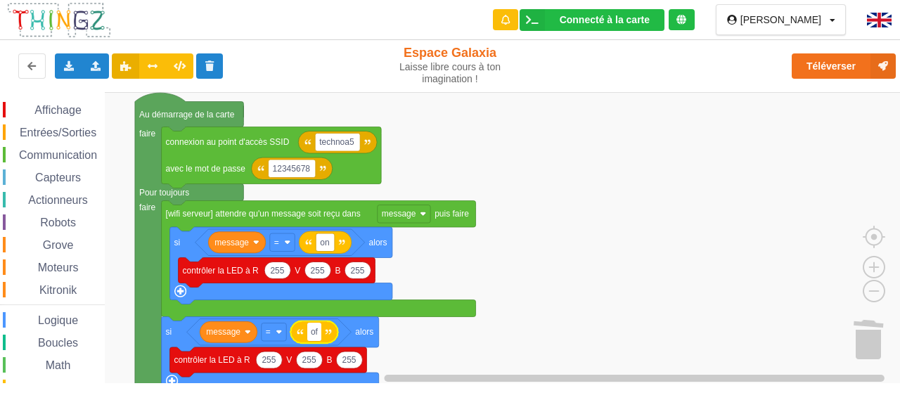
type input "off"
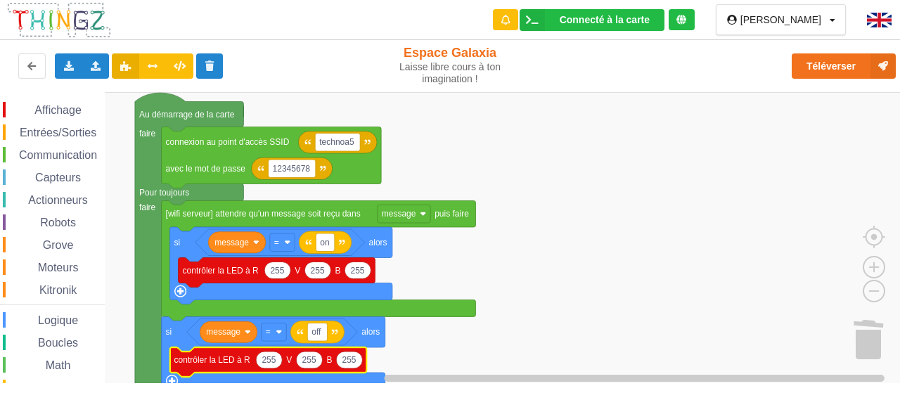
click at [270, 370] on icon "Espace de travail de Blocky" at bounding box center [268, 362] width 197 height 30
click at [271, 359] on text "255" at bounding box center [269, 360] width 14 height 10
click at [271, 359] on input "255" at bounding box center [269, 360] width 27 height 18
type input "0"
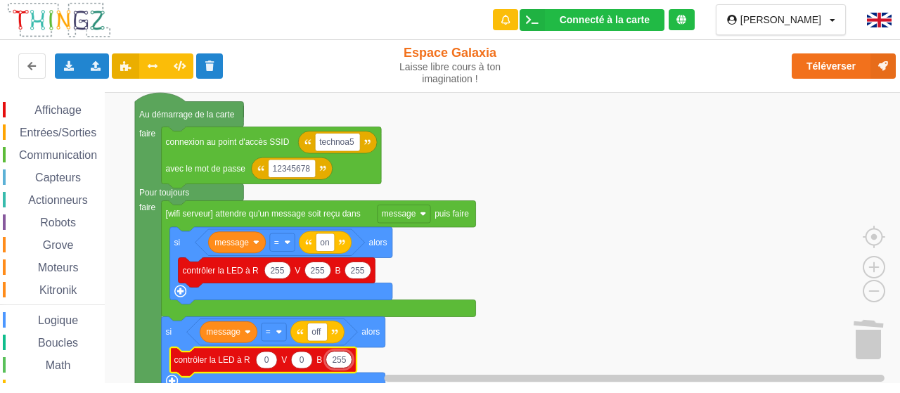
type input "0"
click at [530, 317] on rect "Espace de travail de Blocky" at bounding box center [455, 238] width 910 height 292
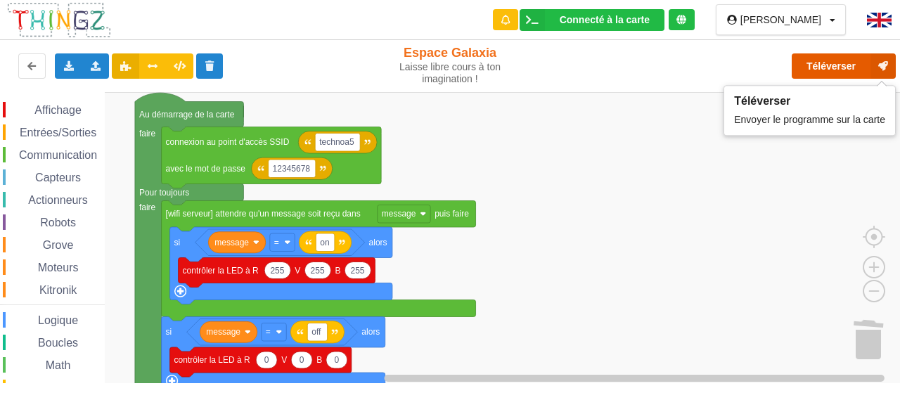
click at [825, 63] on button "Téléverser" at bounding box center [844, 65] width 104 height 25
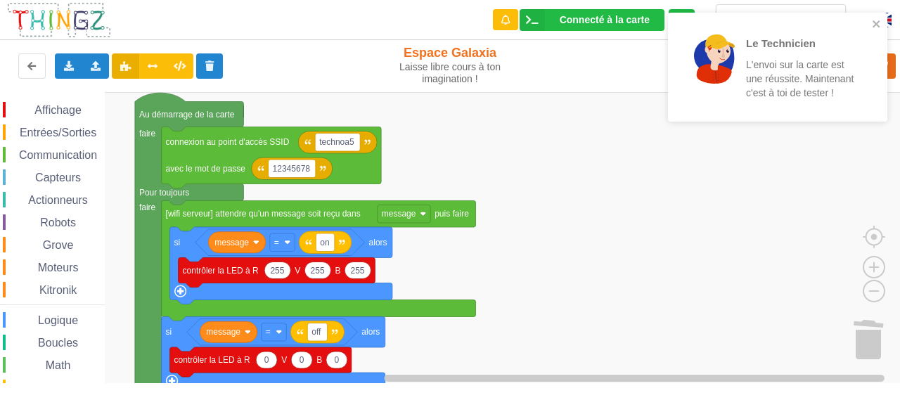
click at [62, 131] on span "Entrées/Sorties" at bounding box center [58, 133] width 81 height 12
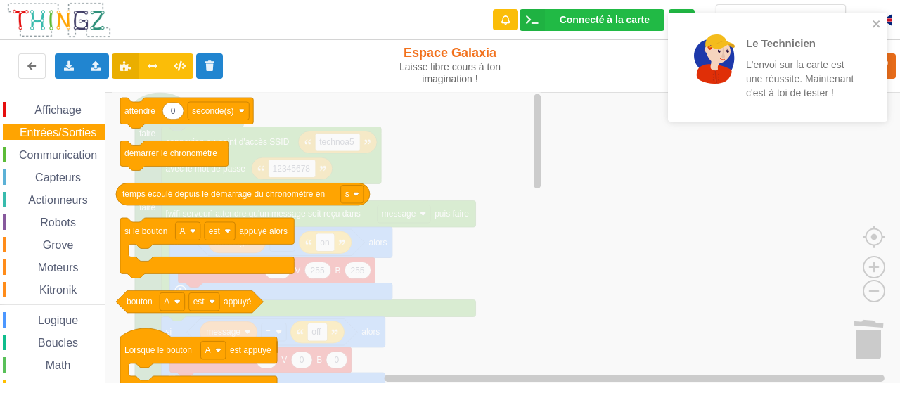
click at [67, 313] on div "Logique" at bounding box center [54, 319] width 102 height 15
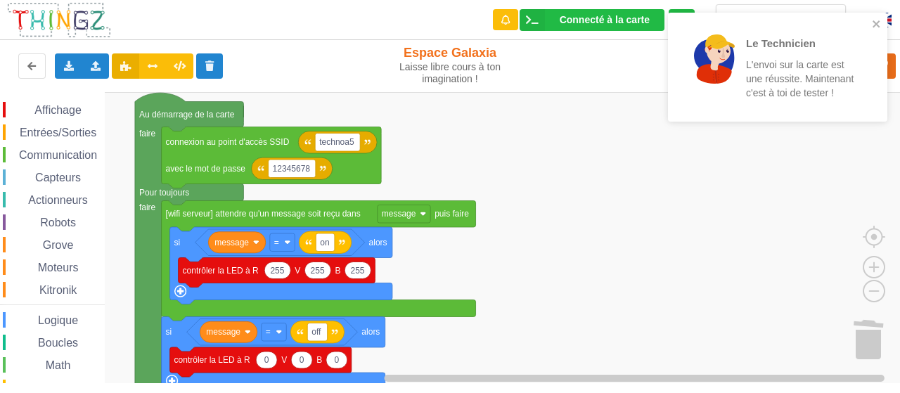
click at [534, 236] on rect "Espace de travail de Blocky" at bounding box center [455, 238] width 910 height 292
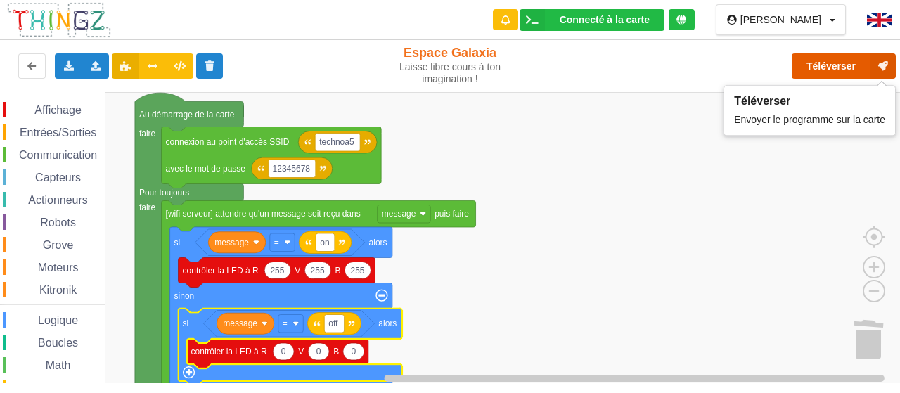
click at [808, 58] on button "Téléverser" at bounding box center [844, 65] width 104 height 25
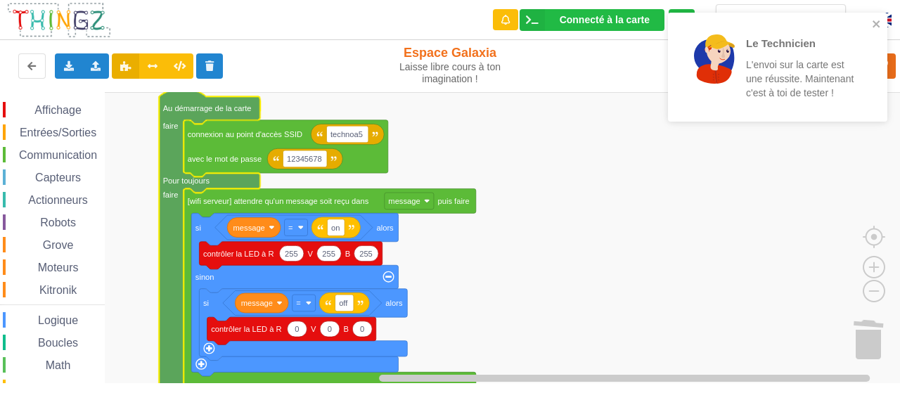
click at [814, 74] on p "L'envoi sur la carte est une réussite. Maintenant c'est à toi de tester !" at bounding box center [801, 79] width 110 height 42
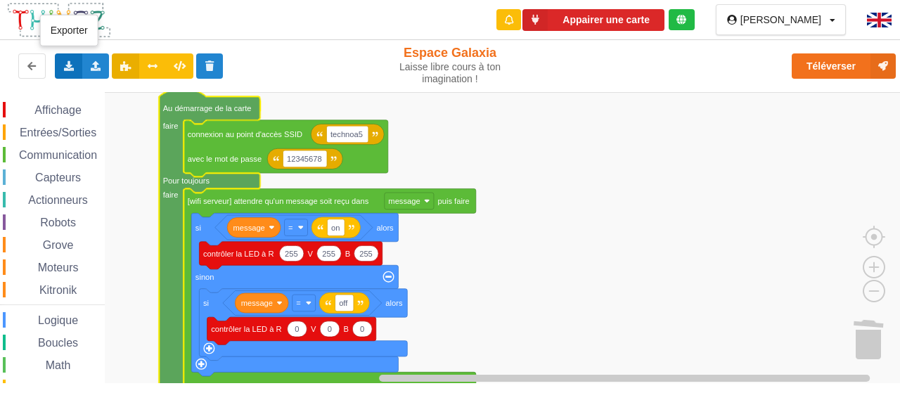
click at [75, 69] on div "Exporter l'assemblage de blocs Exporter l'assemblage de blocs au format Python" at bounding box center [68, 65] width 27 height 25
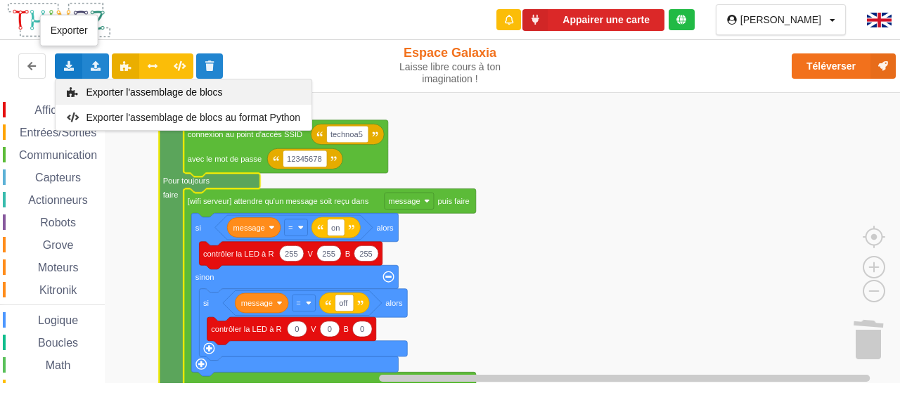
click at [122, 86] on span "Exporter l'assemblage de blocs" at bounding box center [154, 91] width 136 height 11
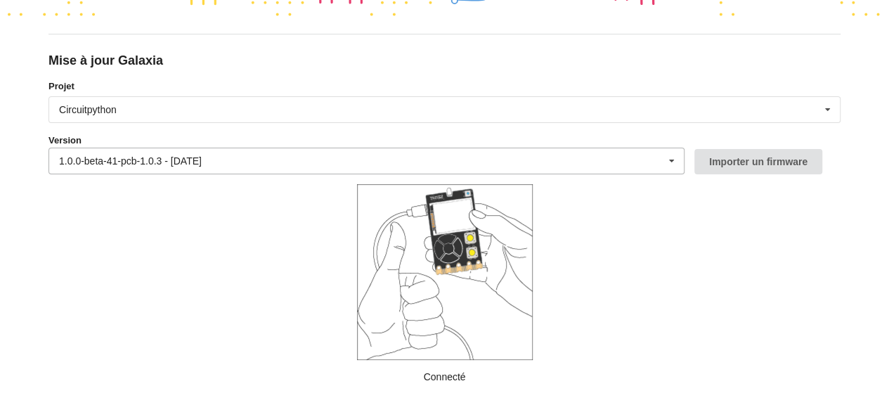
scroll to position [169, 0]
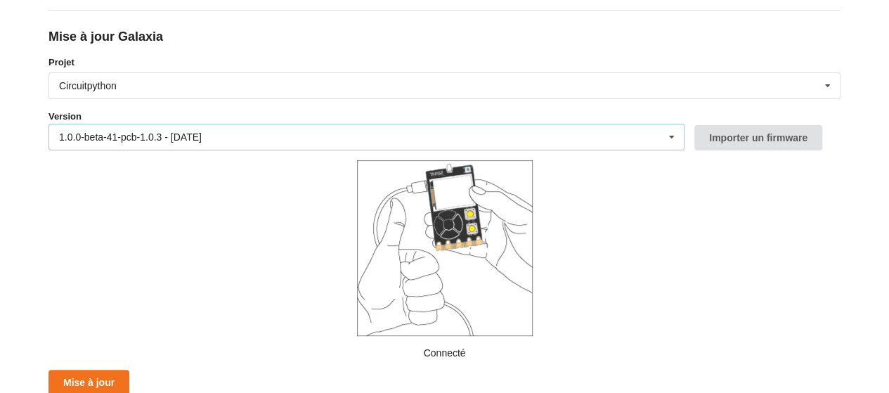
click at [585, 136] on div "1.0.0-beta-41-pcb-1.0.3 - [DATE] 1.0.0-beta-41-pcb-1.0.3 - [DATE] 1.0.0-beta-40…" at bounding box center [367, 137] width 636 height 27
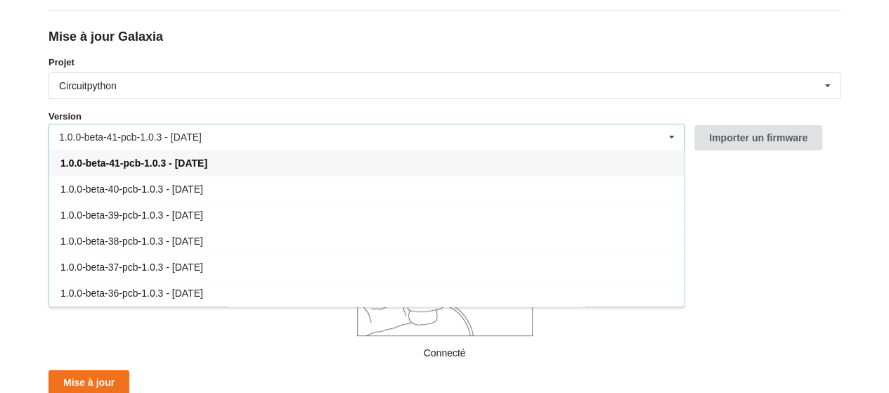
click at [494, 136] on div "1.0.0-beta-41-pcb-1.0.3 - [DATE] 1.0.0-beta-41-pcb-1.0.3 - [DATE] 1.0.0-beta-40…" at bounding box center [367, 137] width 636 height 27
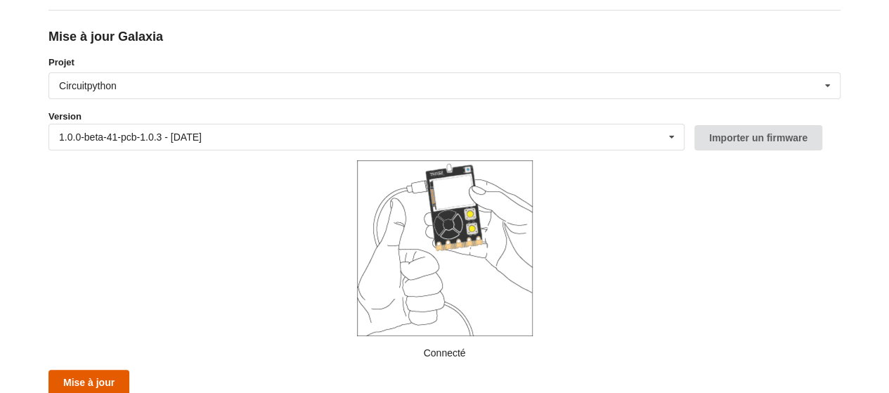
click at [56, 382] on button "Mise à jour" at bounding box center [89, 382] width 81 height 25
